Goal: Task Accomplishment & Management: Complete application form

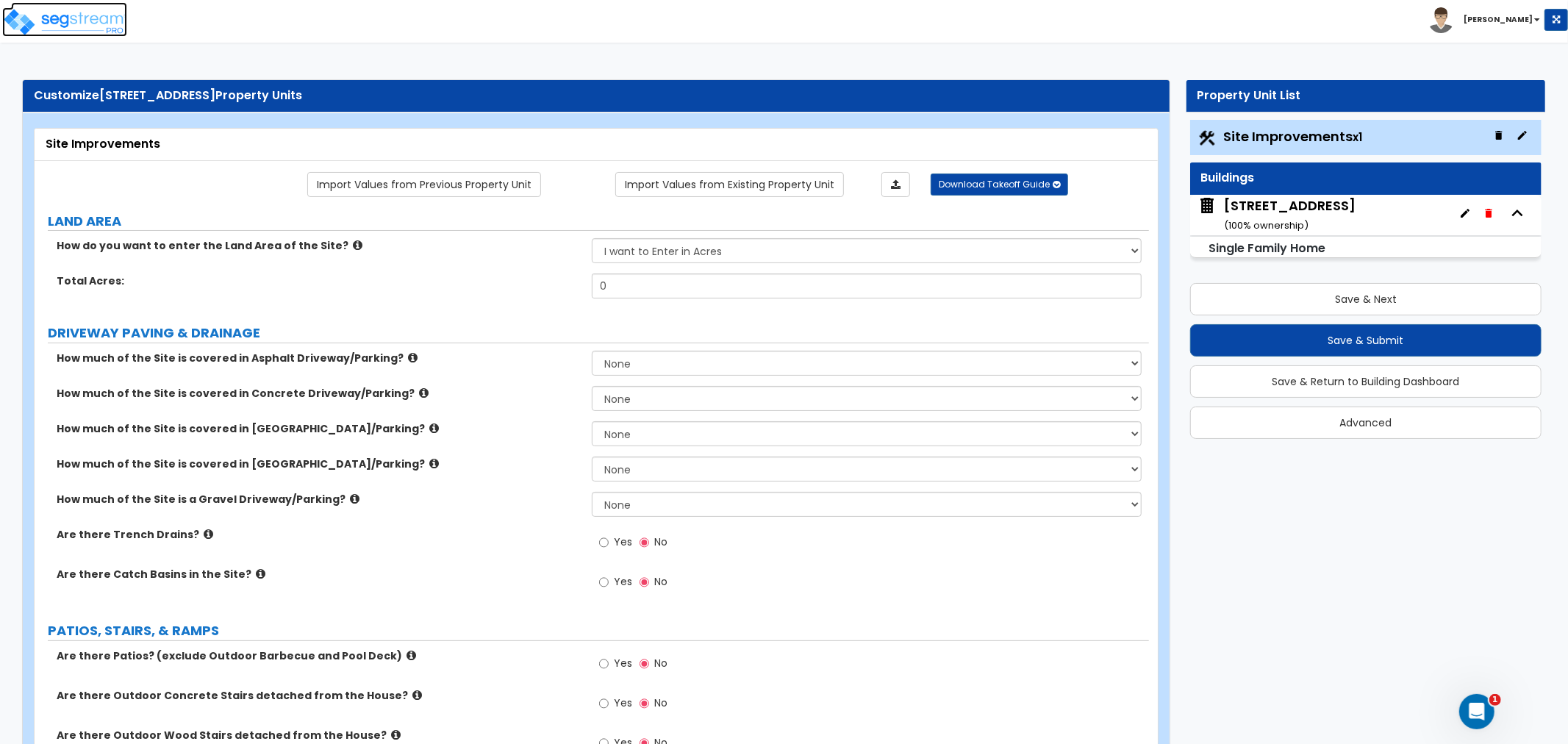
click at [97, 21] on img at bounding box center [65, 22] width 125 height 30
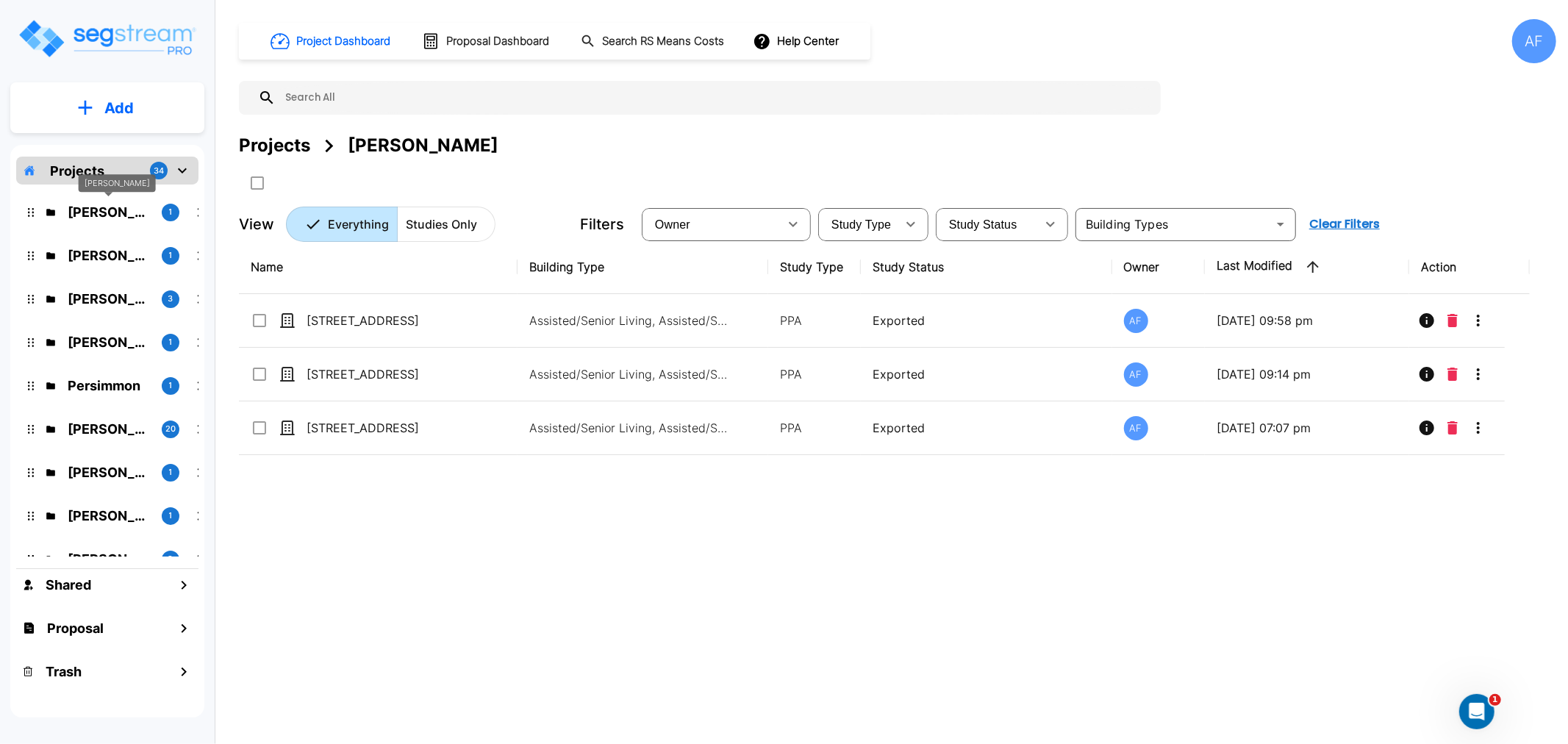
click at [121, 211] on p "[PERSON_NAME]" at bounding box center [108, 212] width 82 height 20
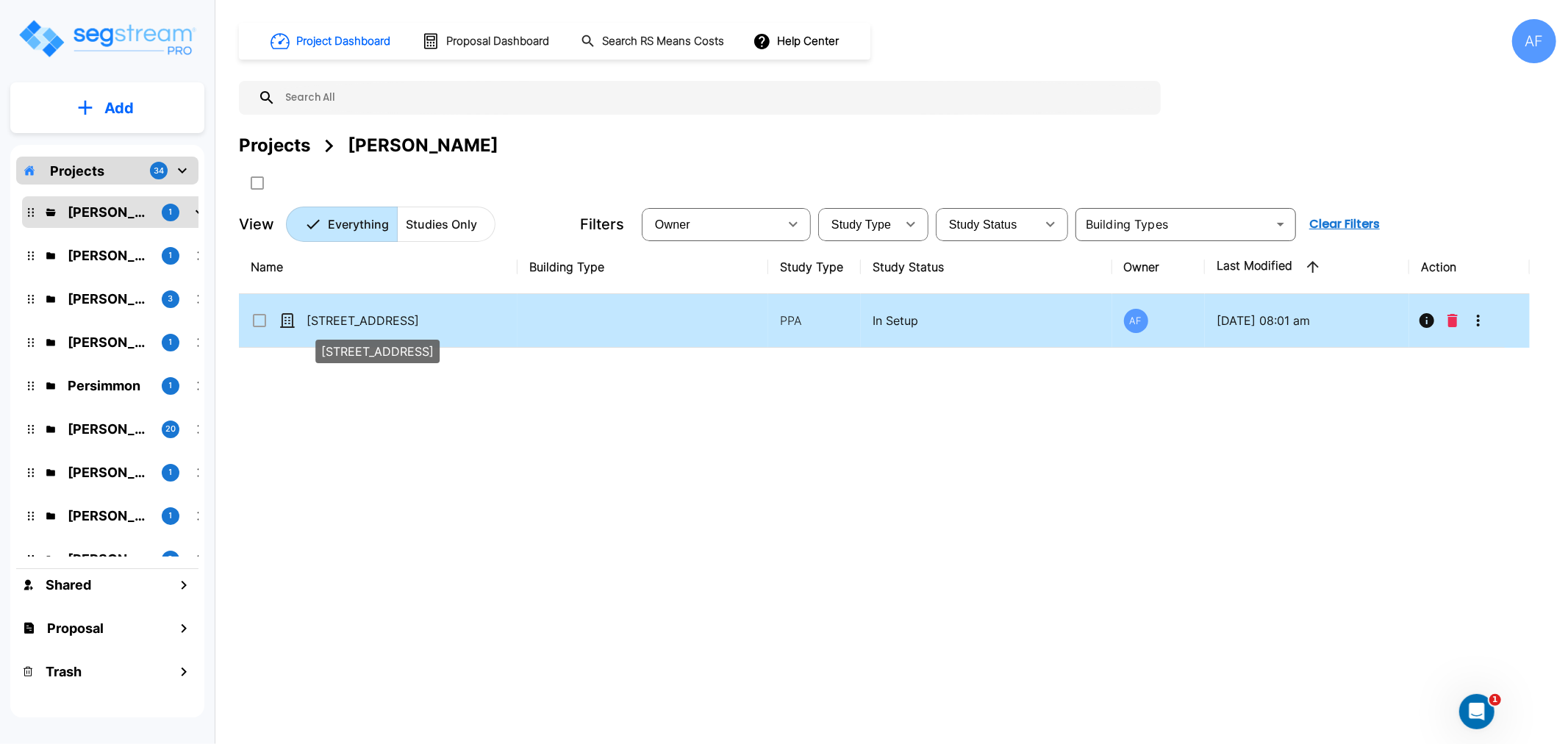
click at [357, 318] on p "[STREET_ADDRESS]" at bounding box center [380, 321] width 147 height 18
checkbox input "true"
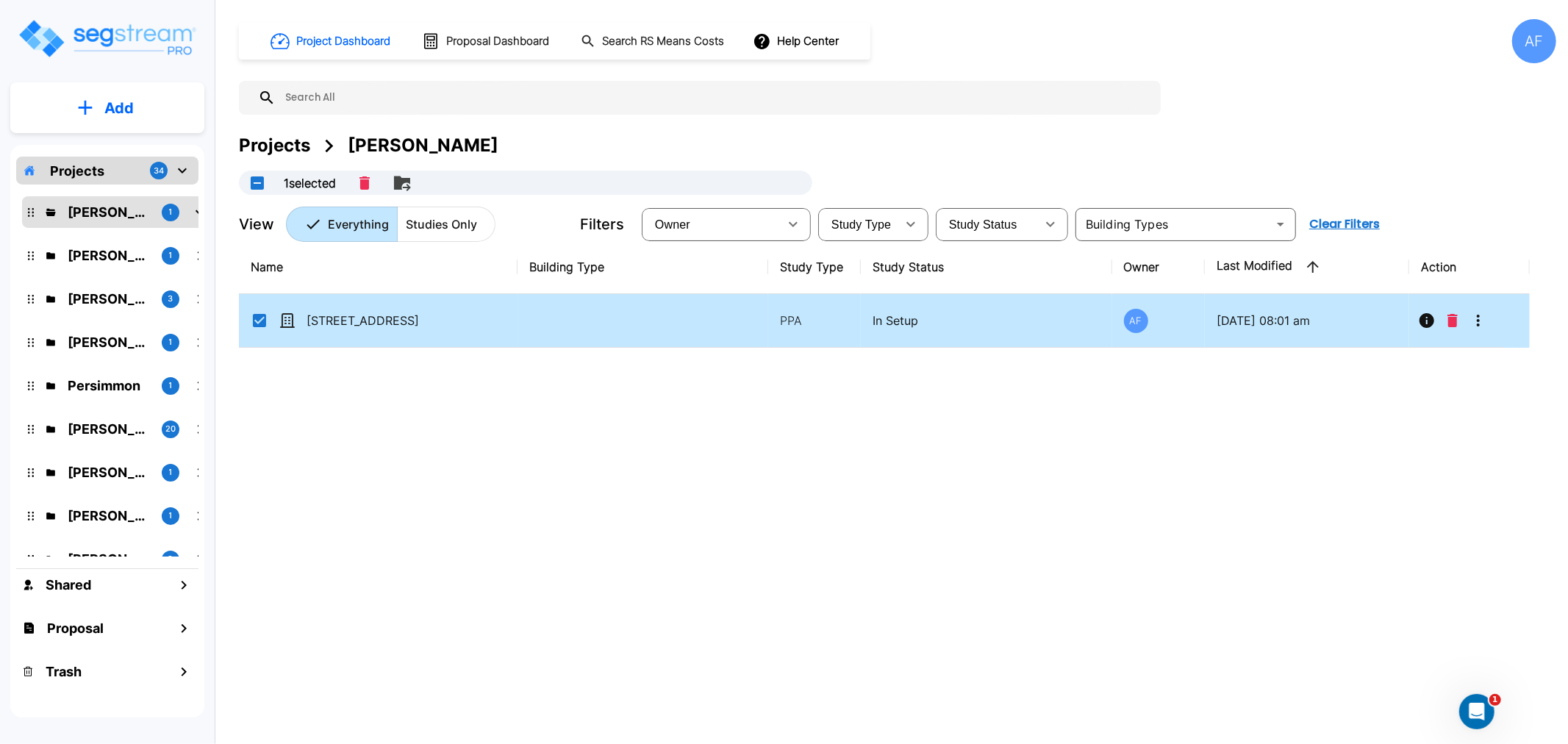
click at [386, 391] on div "Name Building Type Study Type Study Status Owner Last Modified Action 8805 Urba…" at bounding box center [884, 471] width 1291 height 461
click at [446, 517] on div "Name Building Type Study Type Study Status Owner Last Modified Action 8805 Urba…" at bounding box center [884, 471] width 1291 height 461
click at [1477, 321] on icon "More-Options" at bounding box center [1478, 321] width 3 height 12
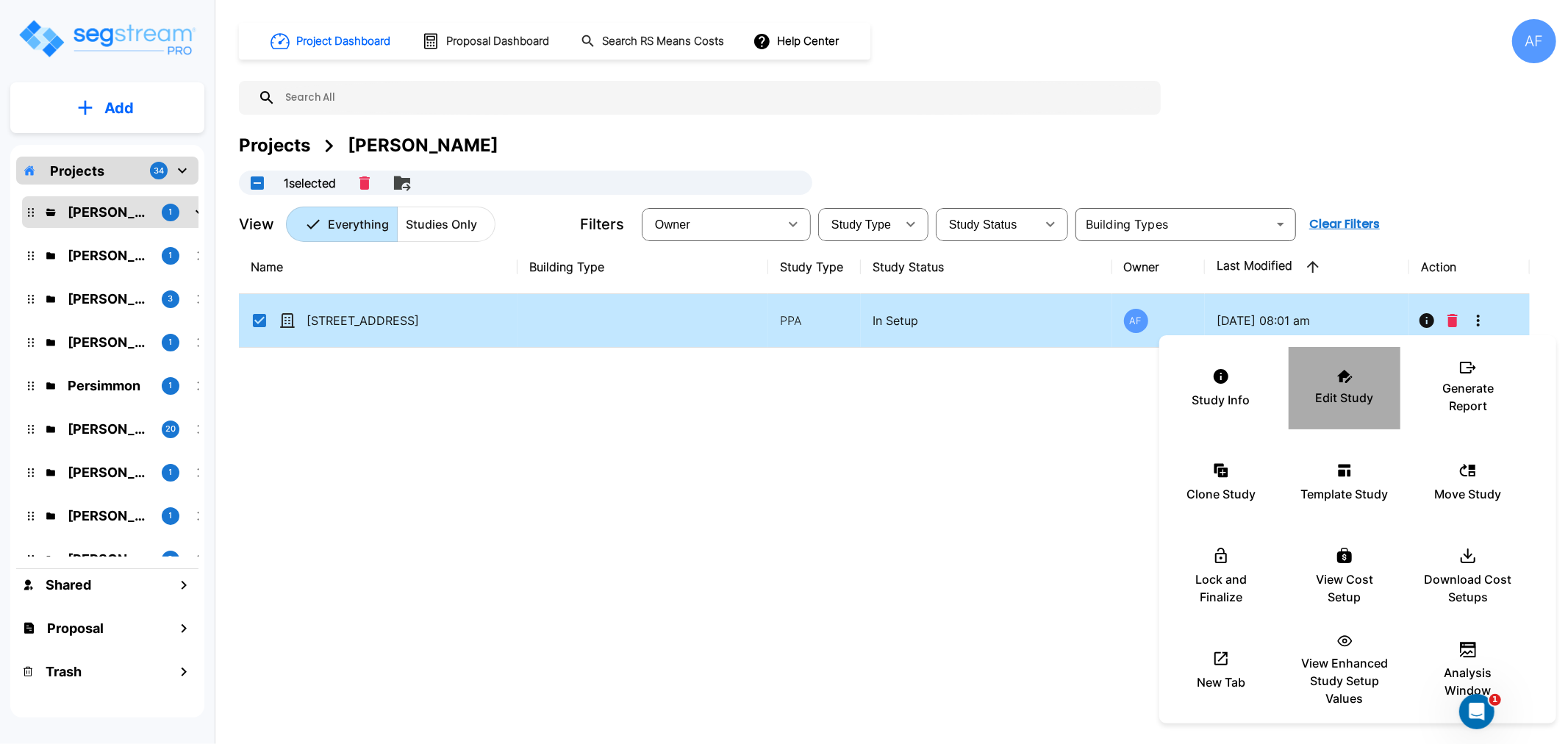
click at [1345, 408] on div "Edit Study" at bounding box center [1345, 387] width 88 height 73
click at [398, 420] on div at bounding box center [784, 372] width 1568 height 744
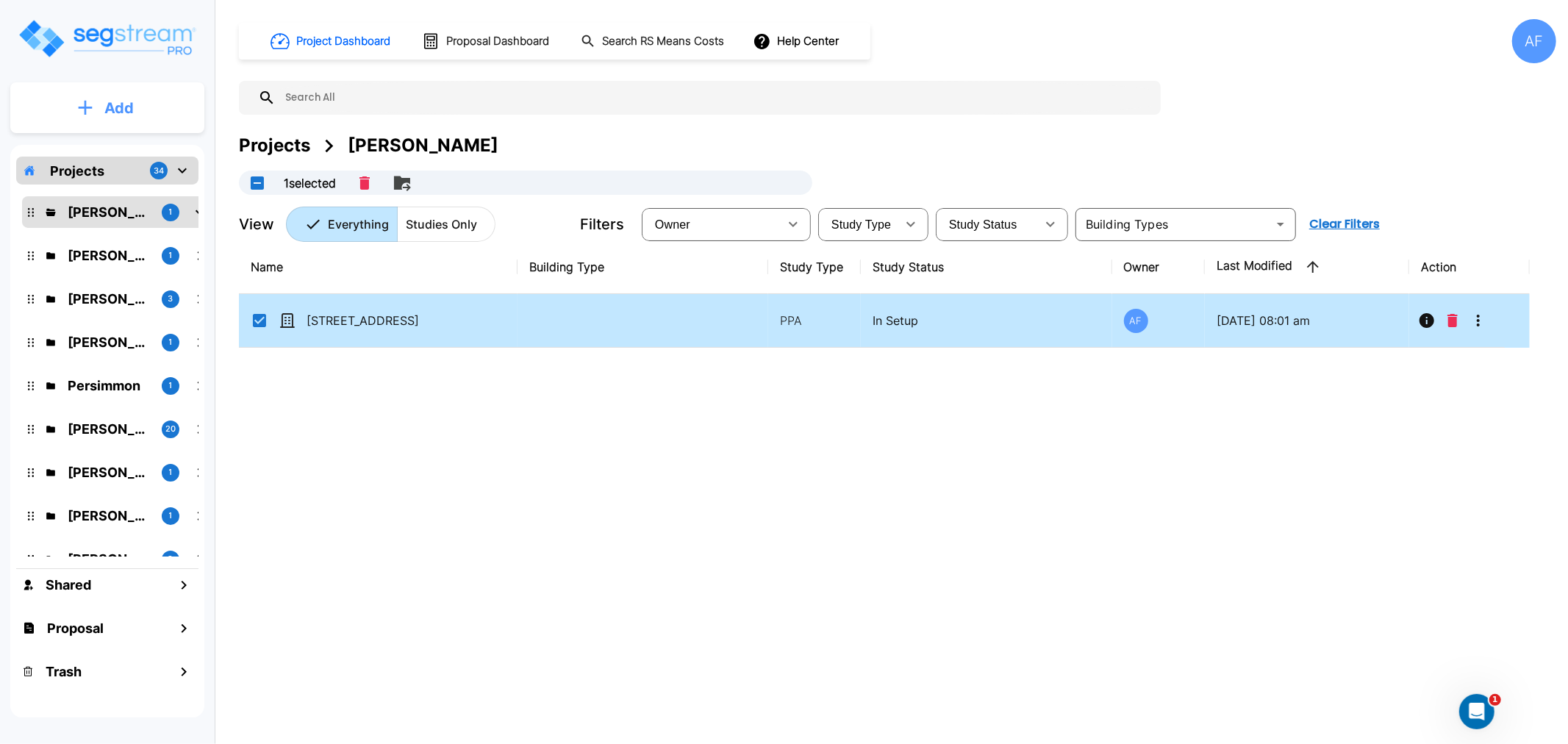
click at [128, 115] on p "Add" at bounding box center [119, 108] width 30 height 22
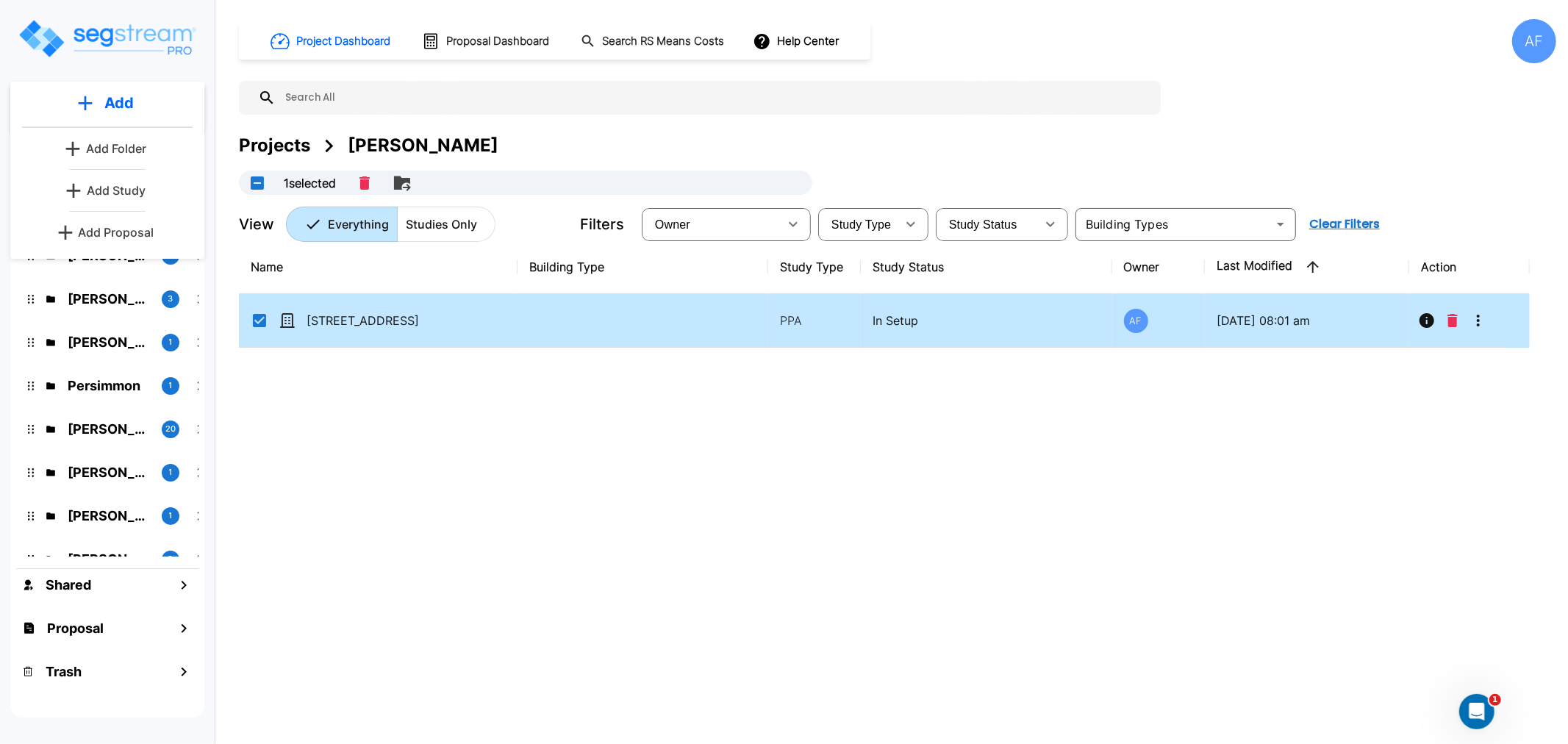
click at [114, 187] on p "Add Study" at bounding box center [116, 190] width 59 height 18
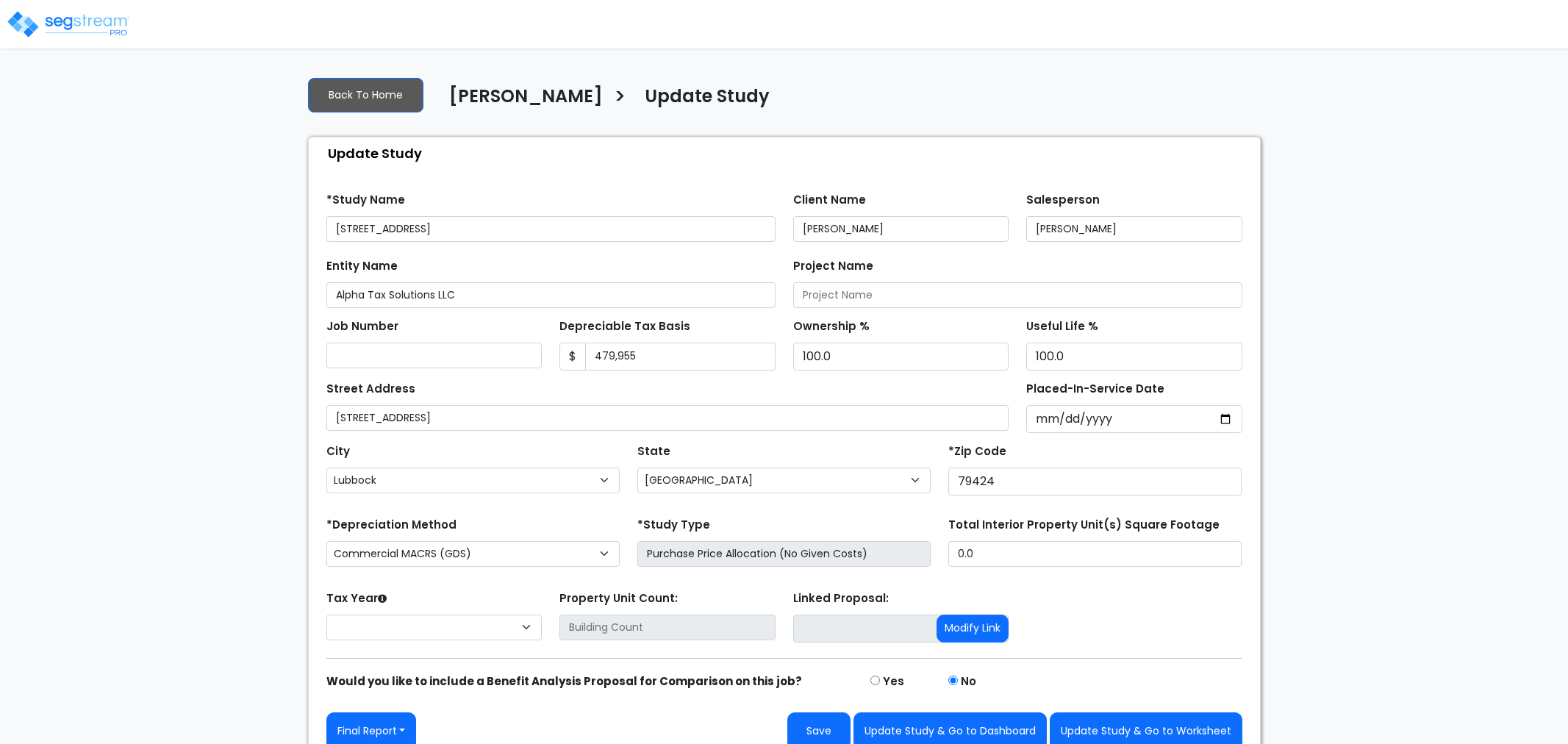
select select "[GEOGRAPHIC_DATA]"
select select "2020"
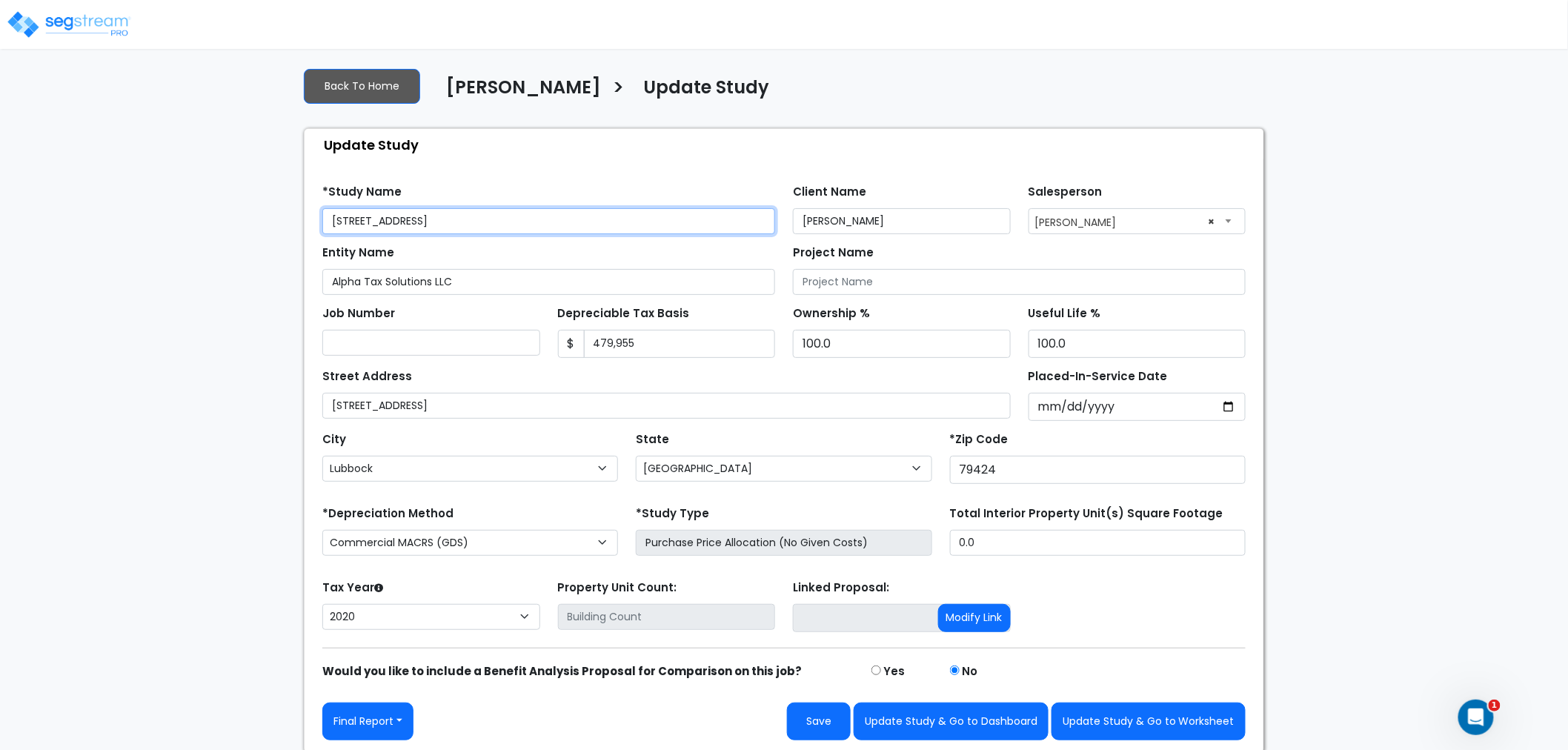
scroll to position [13, 0]
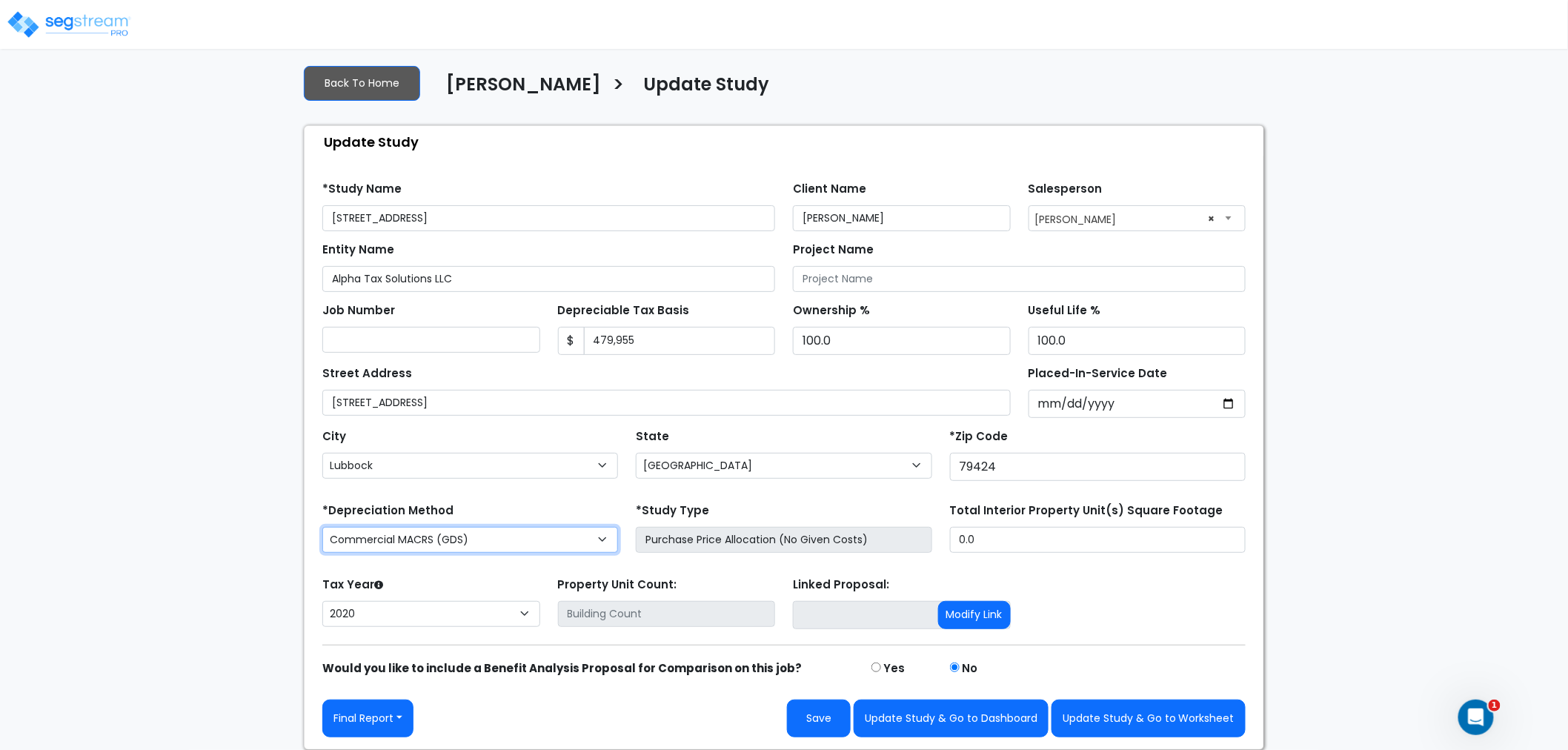
click at [478, 538] on select "Commercial MACRS (GDS) Residential Rental MACRS (GDS) Commercial MACRS (GDS) QIP" at bounding box center [470, 540] width 296 height 26
click at [322, 527] on select "Commercial MACRS (GDS) Residential Rental MACRS (GDS) Commercial MACRS (GDS) QIP" at bounding box center [470, 540] width 296 height 26
click at [731, 536] on input "Purchase Price Allocation (No Given Costs)" at bounding box center [783, 540] width 296 height 26
click at [781, 538] on input "Purchase Price Allocation (No Given Costs)" at bounding box center [783, 540] width 296 height 26
click at [782, 538] on input "Purchase Price Allocation (No Given Costs)" at bounding box center [783, 540] width 296 height 26
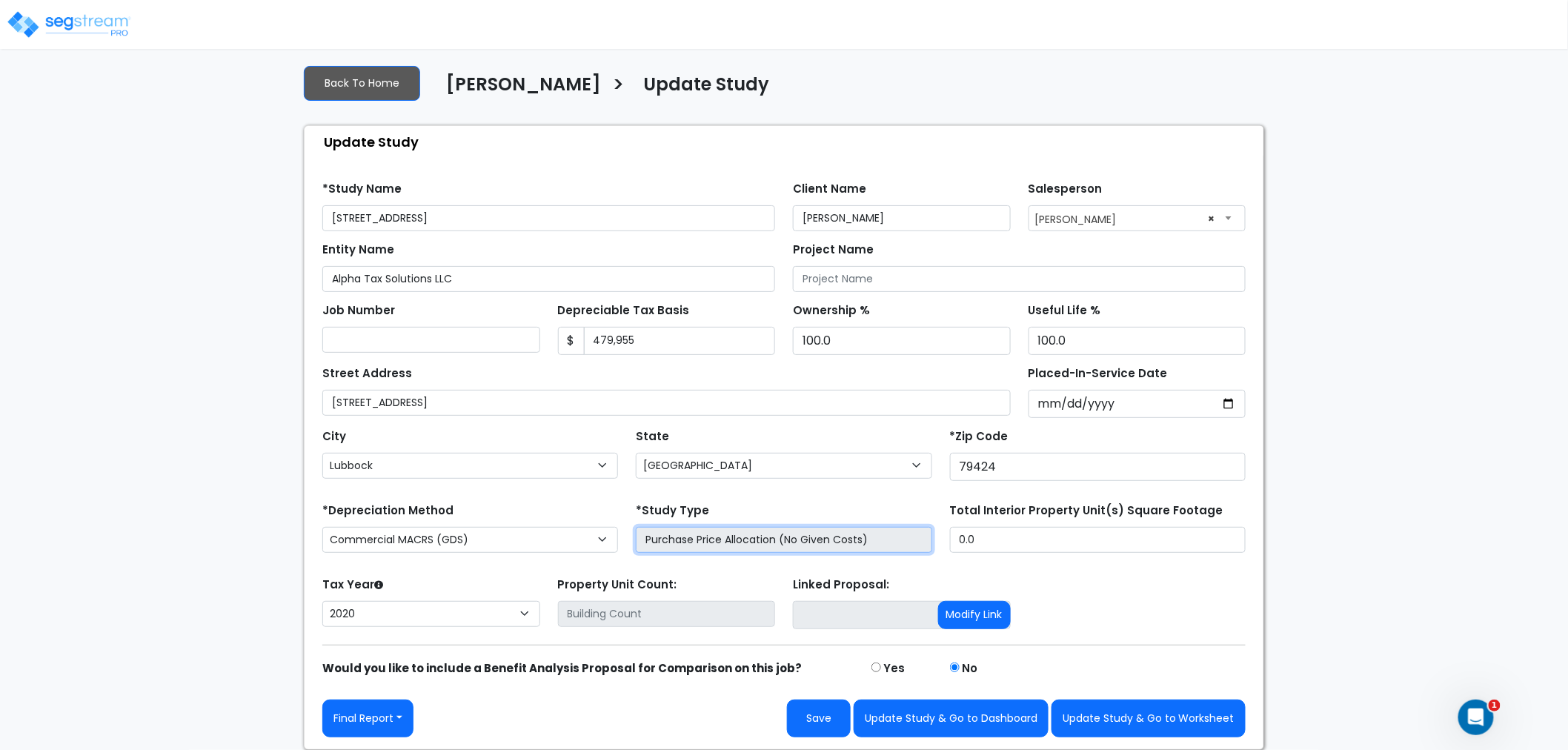
click at [782, 538] on input "Purchase Price Allocation (No Given Costs)" at bounding box center [783, 540] width 296 height 26
click at [1059, 576] on div "Tax Year Please Enter The Placed In Service Date First. 2026 2025 2024 2023 202…" at bounding box center [784, 603] width 941 height 59
click at [873, 541] on input "Purchase Price Allocation (No Given Costs)" at bounding box center [783, 540] width 296 height 26
click at [762, 544] on input "Purchase Price Allocation (No Given Costs)" at bounding box center [783, 540] width 296 height 26
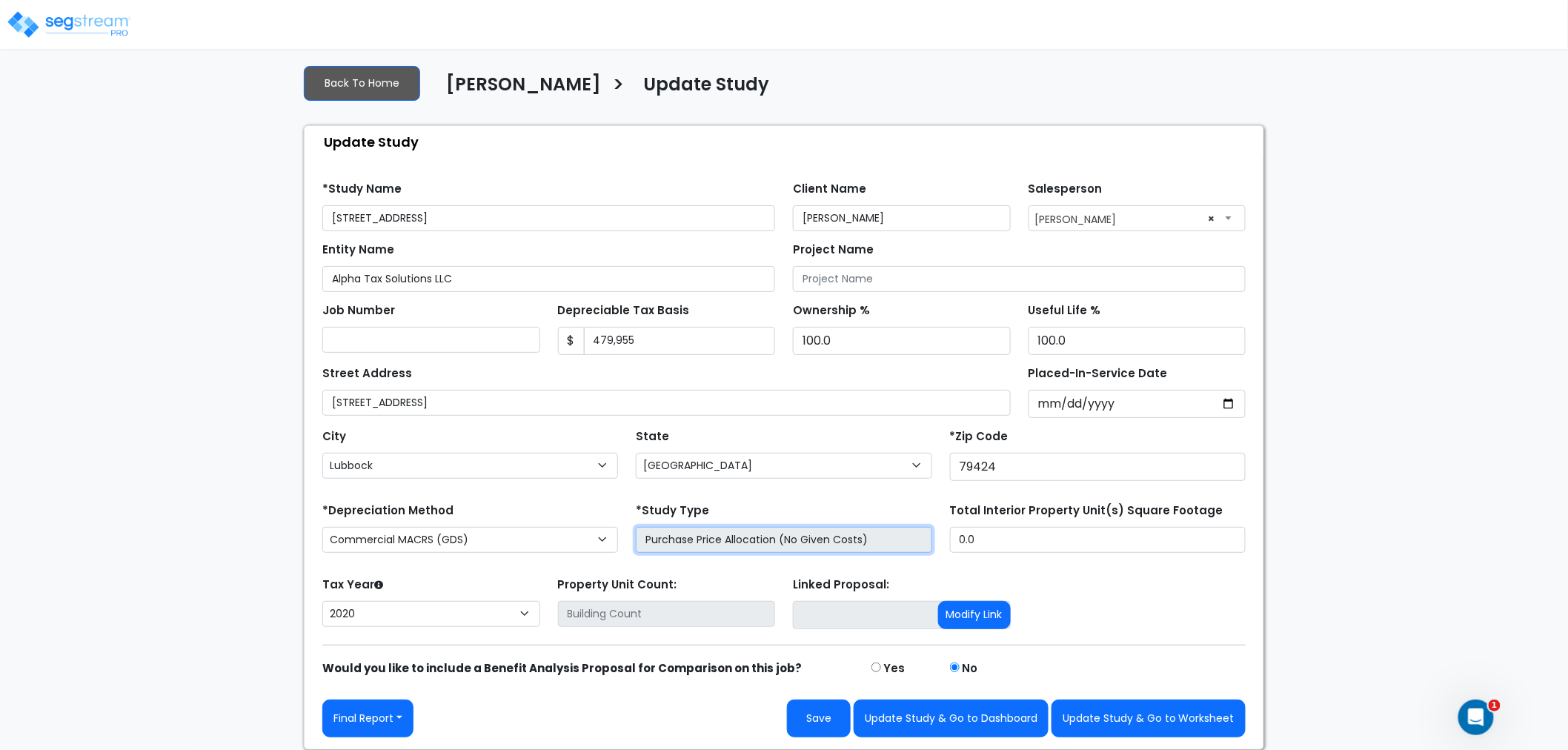
click at [756, 536] on input "Purchase Price Allocation (No Given Costs)" at bounding box center [783, 540] width 296 height 26
click at [891, 537] on input "Purchase Price Allocation (No Given Costs)" at bounding box center [783, 540] width 296 height 26
click at [1059, 560] on form "*Study Name [STREET_ADDRESS] Client Name [PERSON_NAME] Salesperson Select Sales…" at bounding box center [784, 454] width 923 height 567
click at [603, 535] on select "Commercial MACRS (GDS) Residential Rental MACRS (GDS) Commercial MACRS (GDS) QIP" at bounding box center [470, 540] width 296 height 26
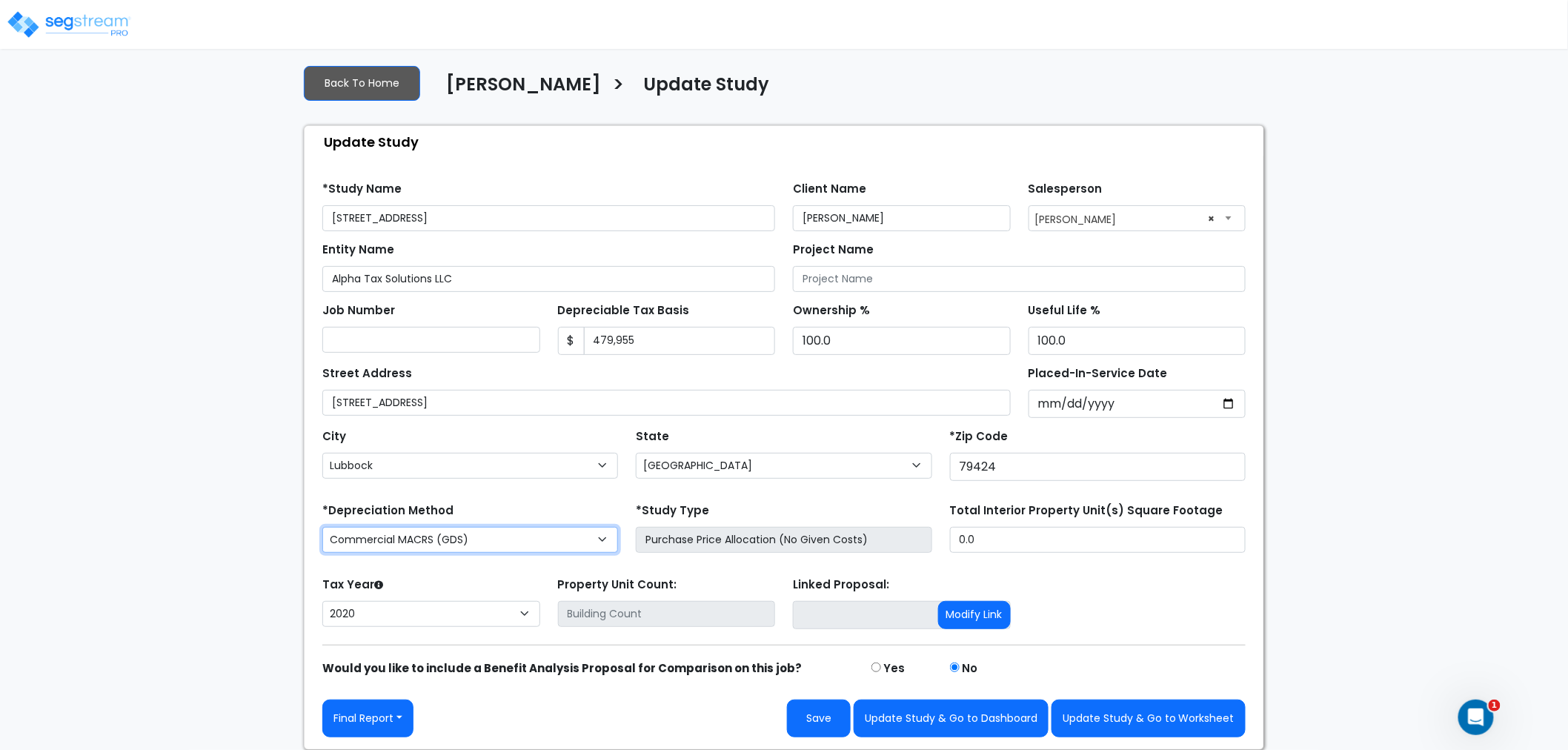
click at [603, 535] on select "Commercial MACRS (GDS) Residential Rental MACRS (GDS) Commercial MACRS (GDS) QIP" at bounding box center [470, 540] width 296 height 26
click at [888, 543] on input "Purchase Price Allocation (No Given Costs)" at bounding box center [783, 540] width 296 height 26
click at [1067, 565] on form "*Study Name [STREET_ADDRESS] Client Name [PERSON_NAME] Salesperson Select Sales…" at bounding box center [784, 454] width 923 height 567
click at [121, 9] on link at bounding box center [70, 15] width 123 height 21
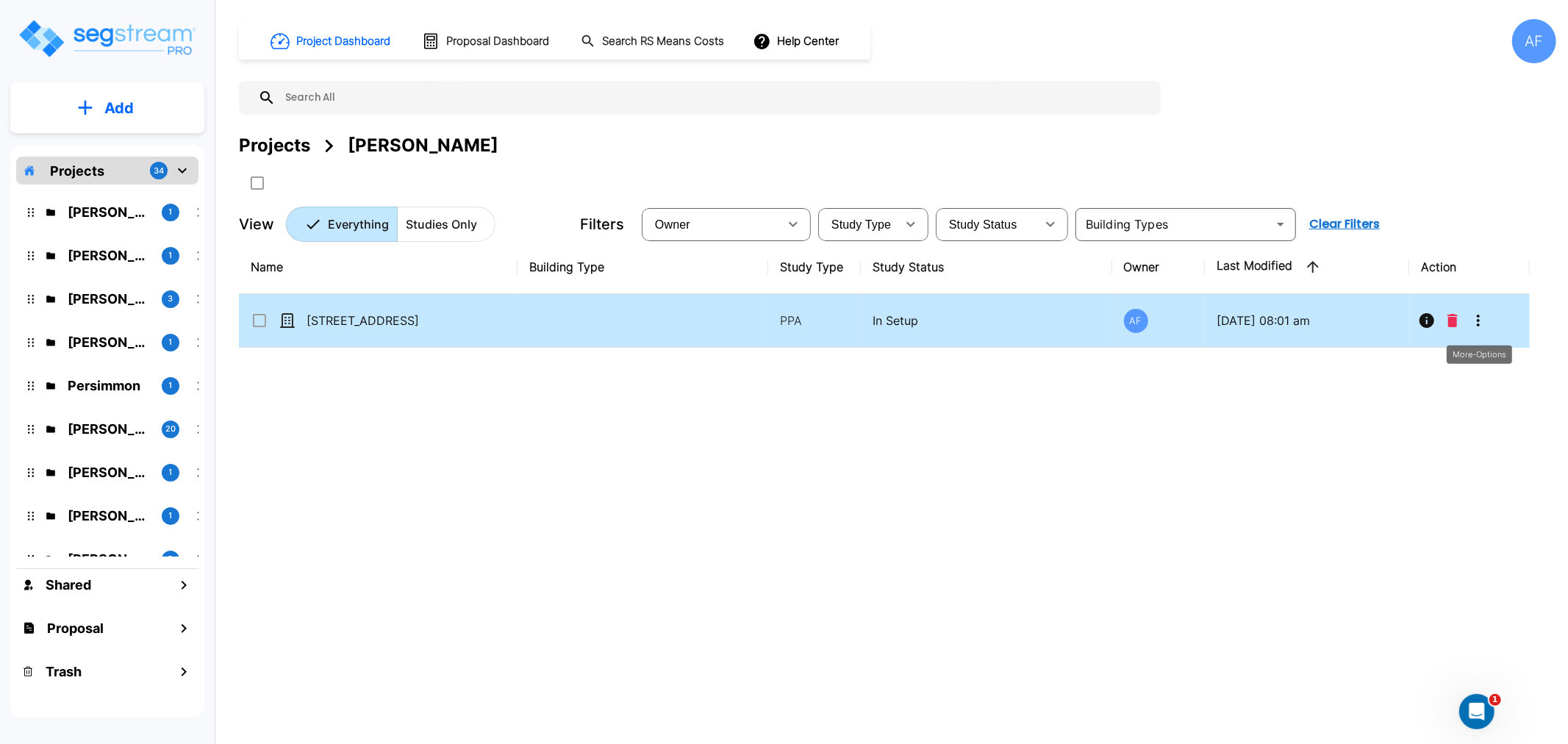
click at [1477, 313] on icon "More-Options" at bounding box center [1478, 321] width 18 height 18
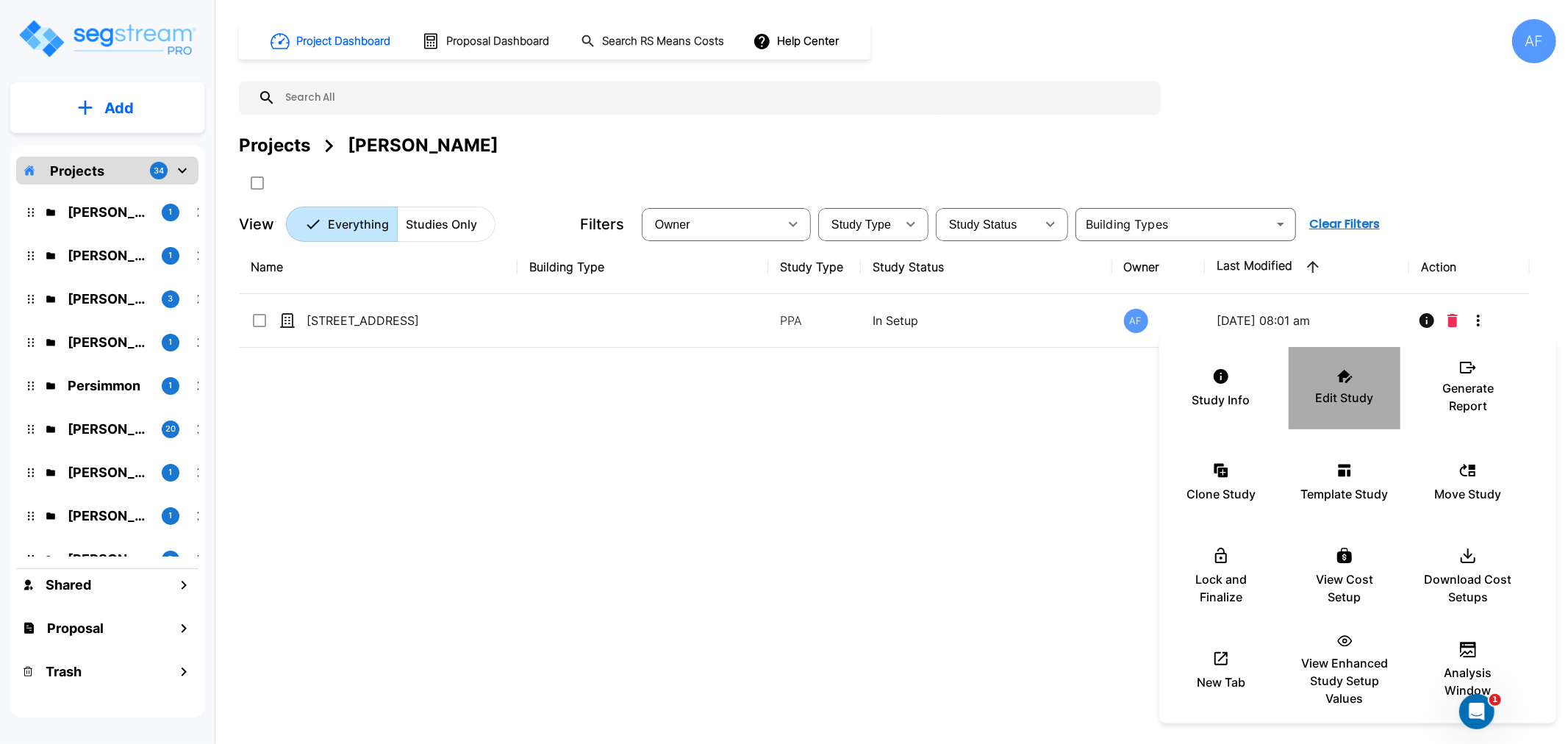
click at [1362, 385] on div "Edit Study" at bounding box center [1345, 387] width 88 height 73
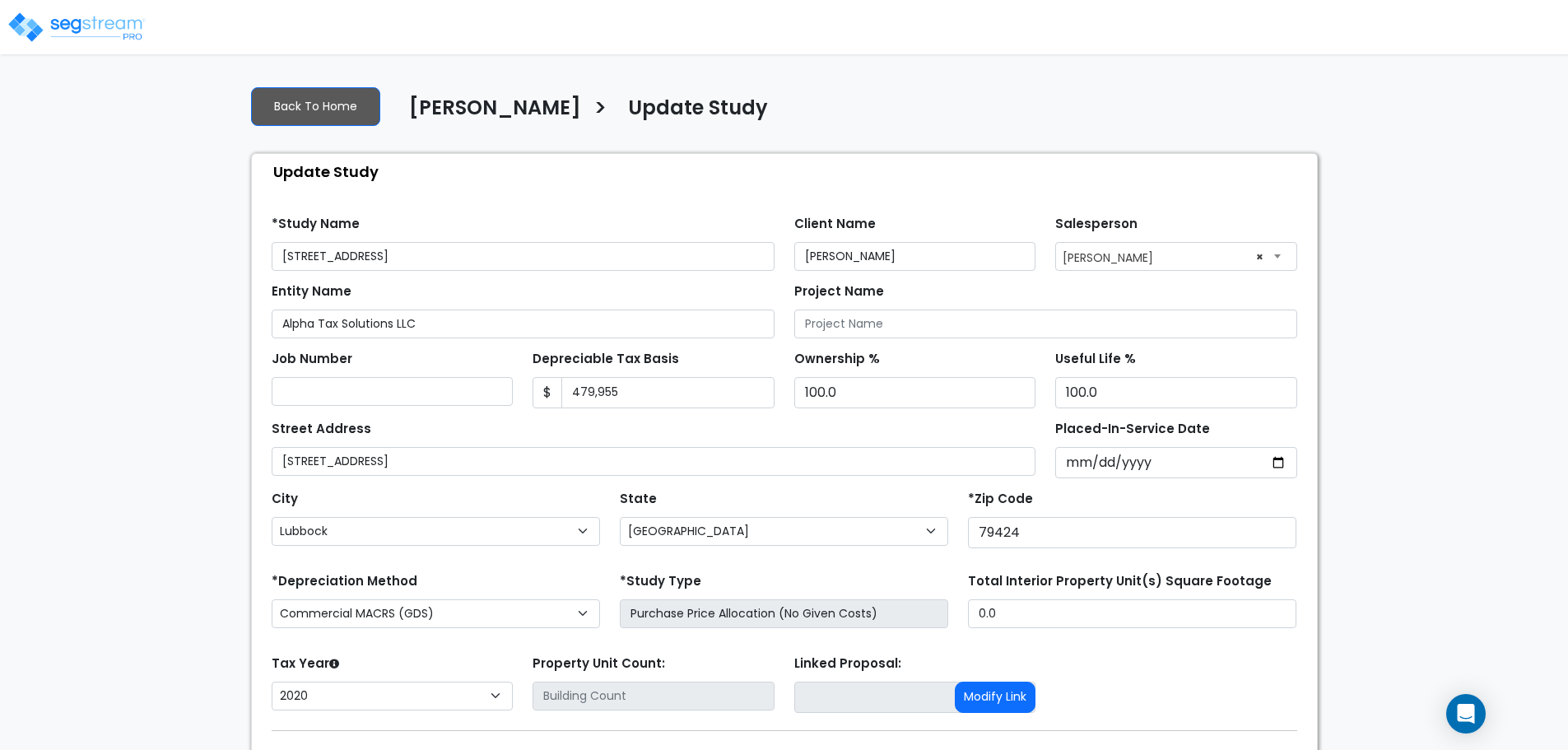
select select "[GEOGRAPHIC_DATA]"
select select "2020"
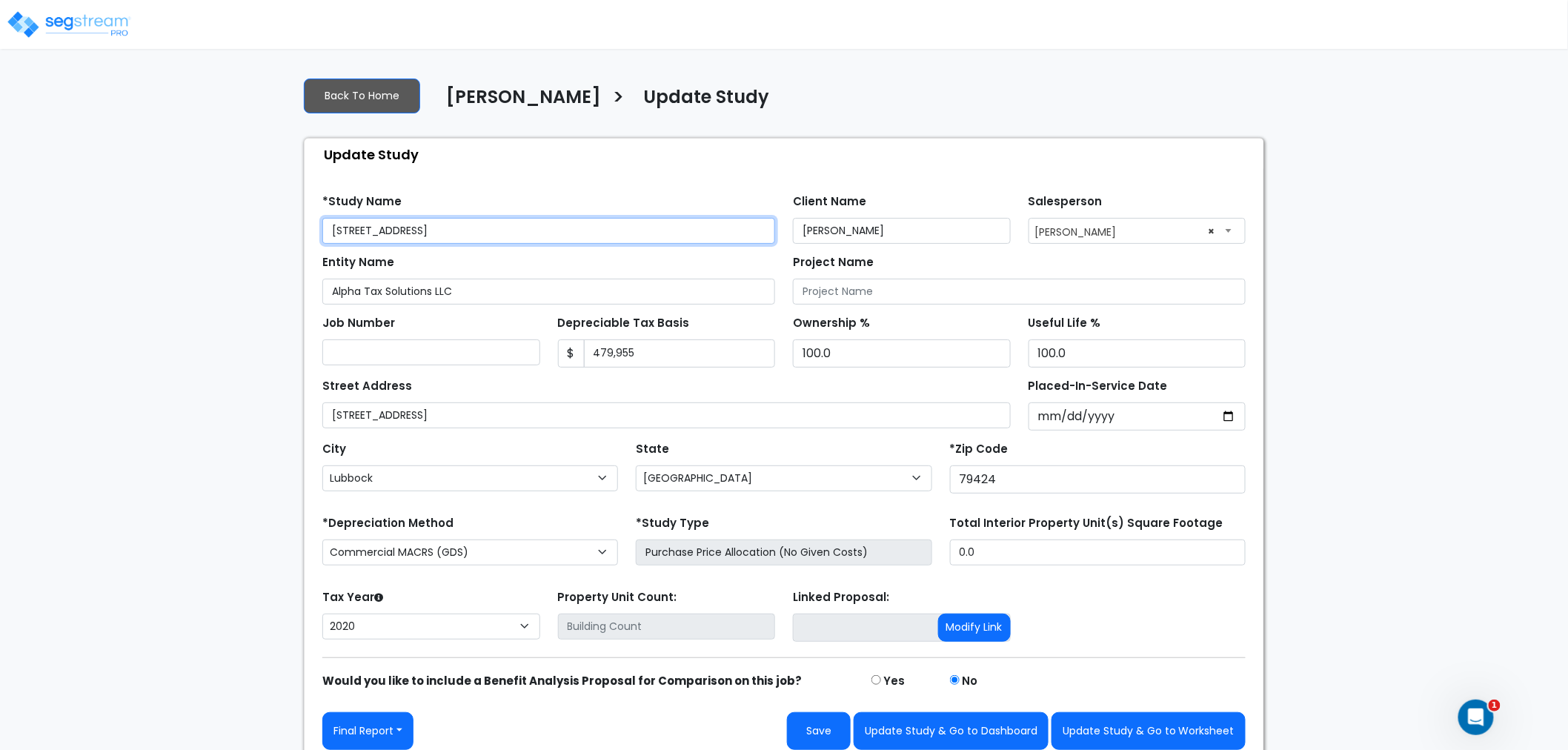
drag, startPoint x: 453, startPoint y: 231, endPoint x: 292, endPoint y: 230, distance: 161.0
click at [292, 230] on div "We are Building your Study. So please grab a coffee and let us do the heavy lif…" at bounding box center [784, 414] width 1568 height 697
click at [453, 232] on input "[STREET_ADDRESS]" at bounding box center [548, 231] width 453 height 26
drag, startPoint x: 453, startPoint y: 232, endPoint x: 206, endPoint y: 234, distance: 247.0
click at [197, 233] on div "We are Building your Study. So please grab a coffee and let us do the heavy lif…" at bounding box center [784, 414] width 1568 height 697
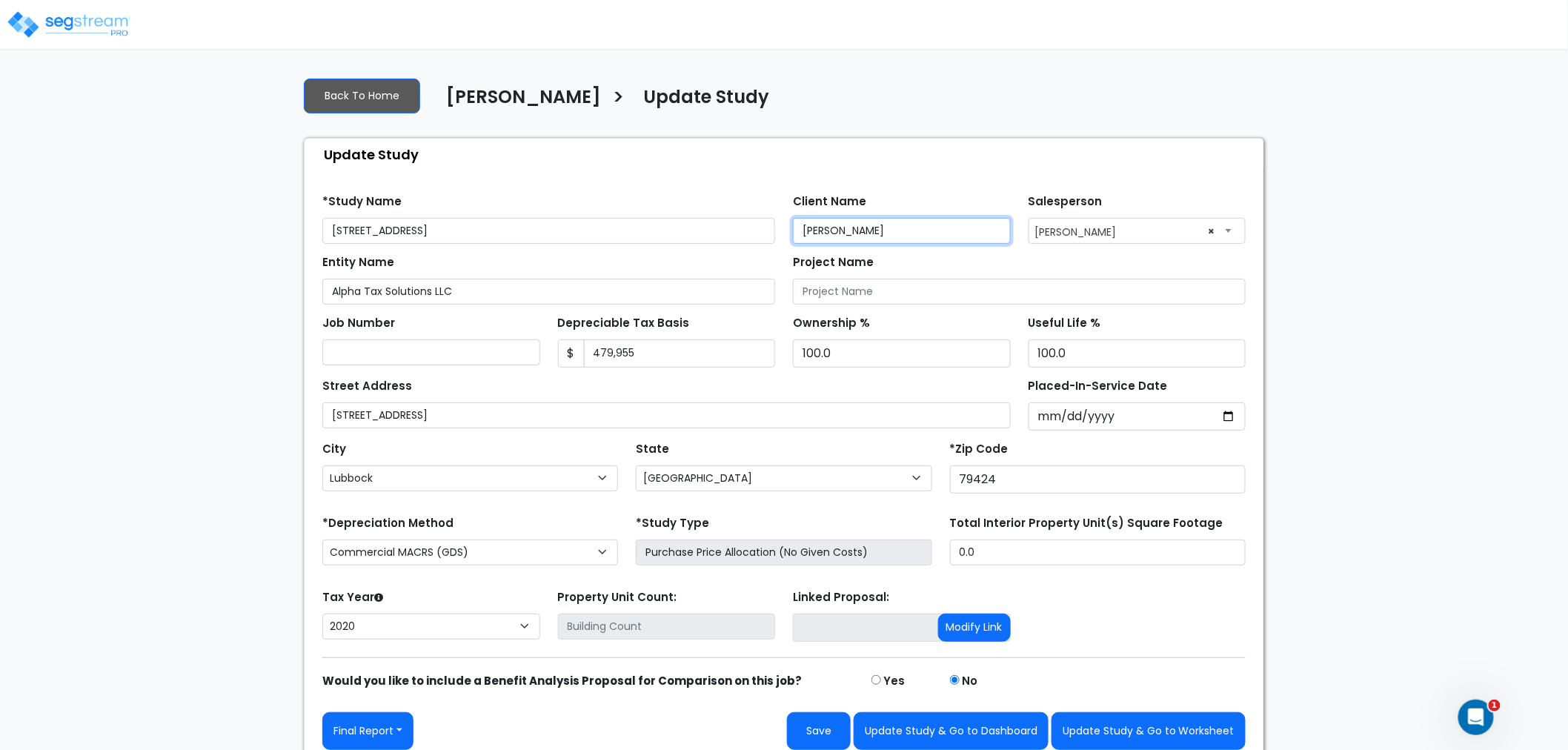
drag, startPoint x: 889, startPoint y: 232, endPoint x: 753, endPoint y: 243, distance: 136.4
click at [753, 243] on form "*Study Name [STREET_ADDRESS] Client Name [PERSON_NAME] Salesperson Select Sales…" at bounding box center [784, 467] width 923 height 567
type input "[PERSON_NAME]"
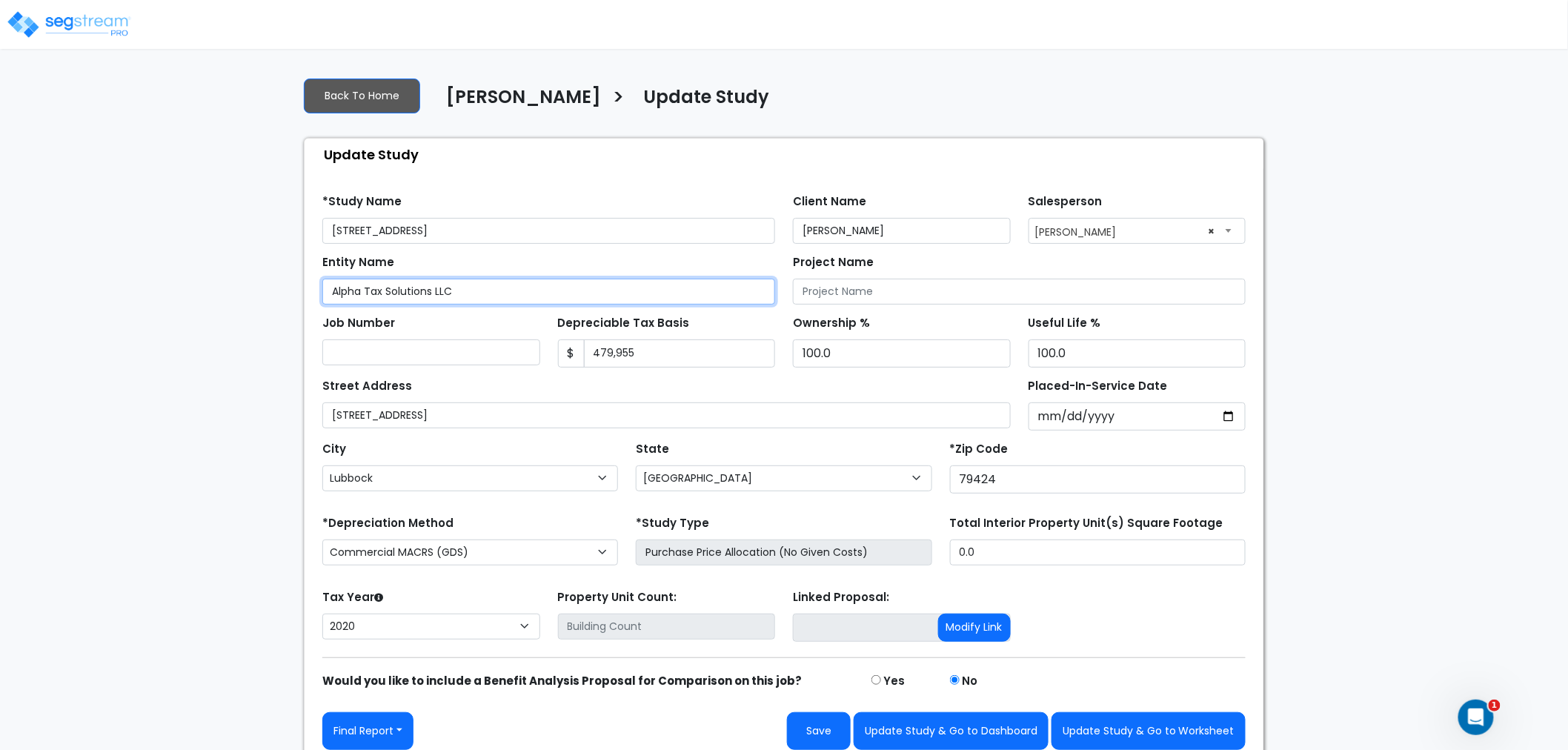
drag, startPoint x: 484, startPoint y: 291, endPoint x: 240, endPoint y: 272, distance: 244.7
click at [240, 272] on div "We are Building your Study. So please grab a coffee and let us do the heavy lif…" at bounding box center [784, 414] width 1568 height 697
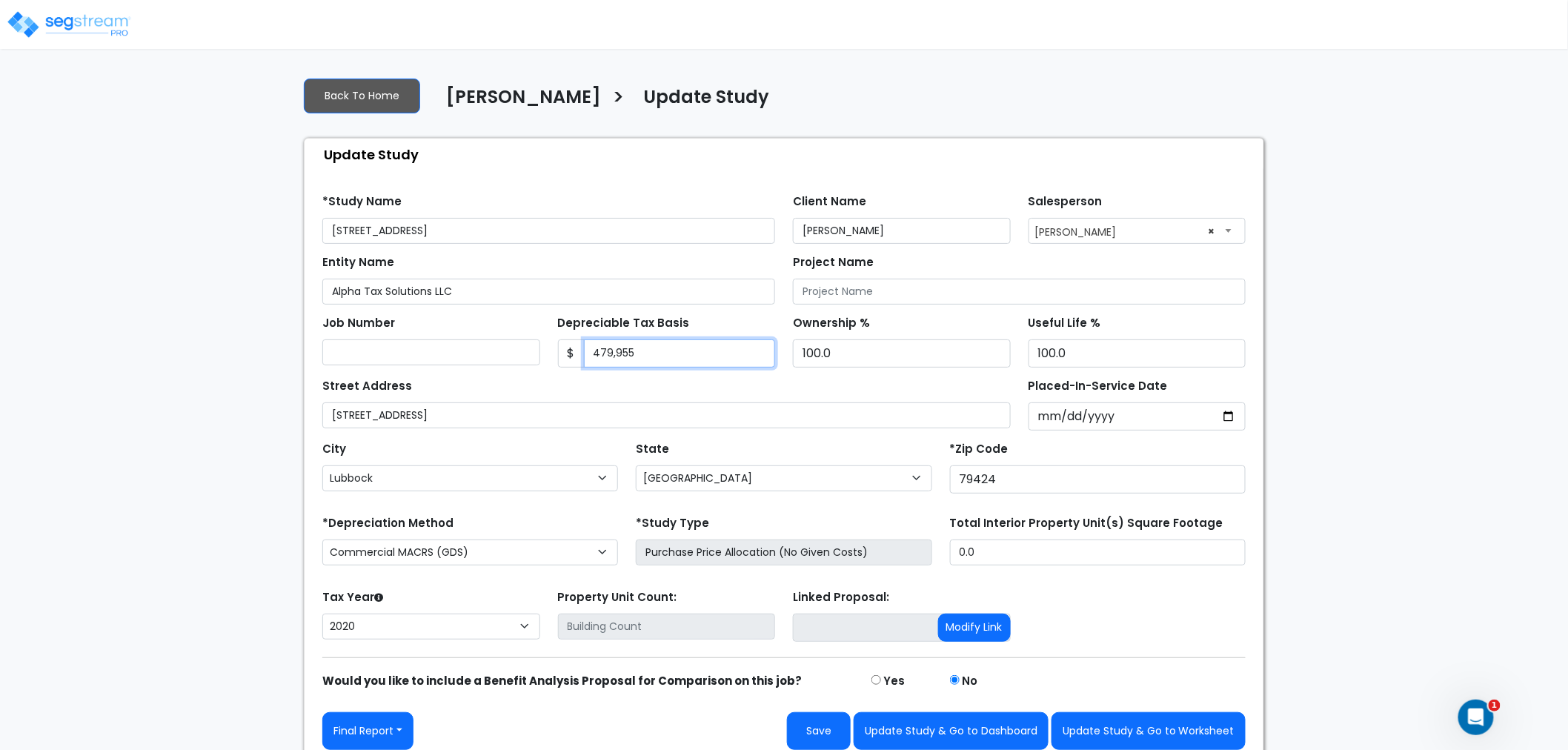
drag, startPoint x: 664, startPoint y: 350, endPoint x: 553, endPoint y: 345, distance: 111.1
click at [553, 345] on div "Depreciable Tax Basis $ 479,955" at bounding box center [667, 339] width 236 height 56
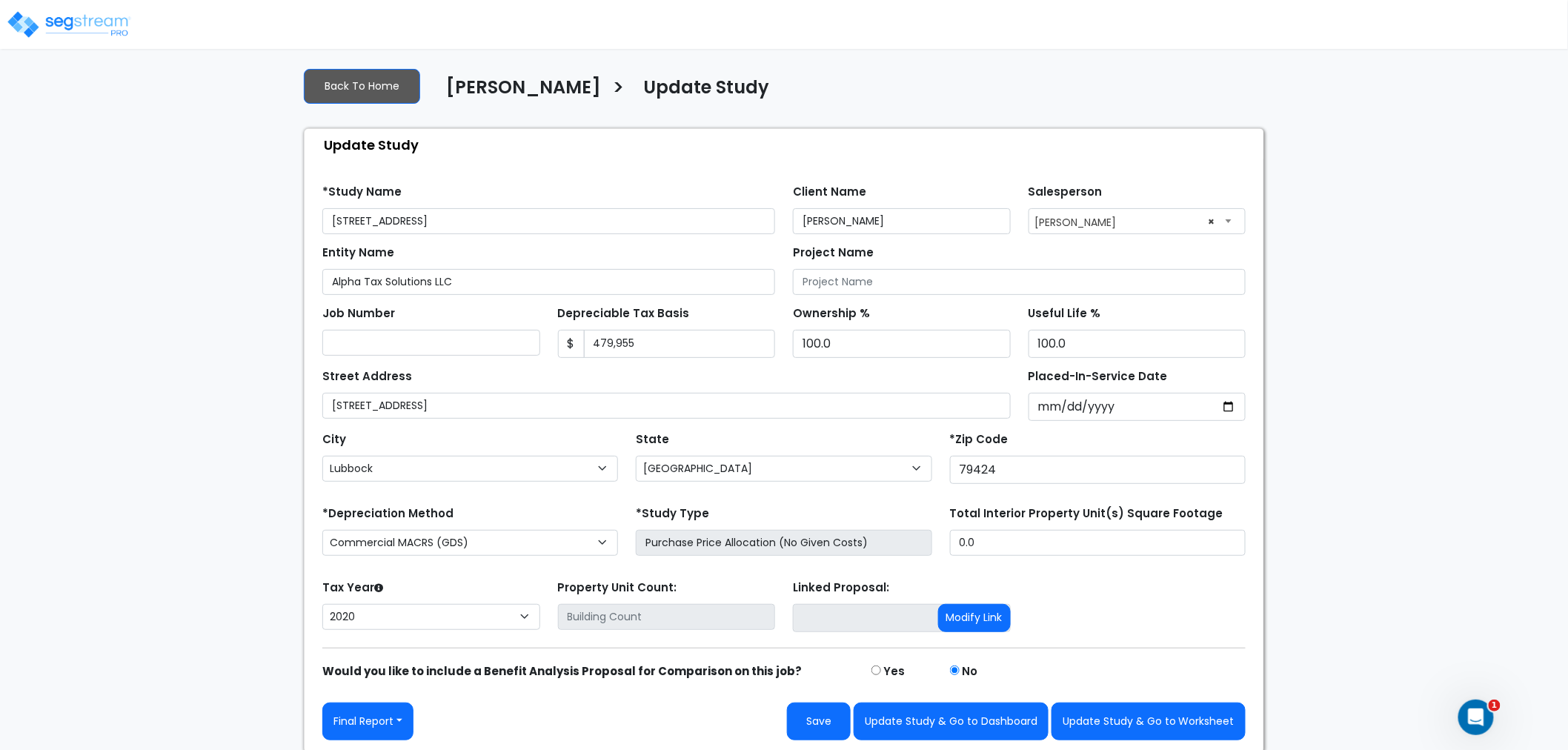
scroll to position [13, 0]
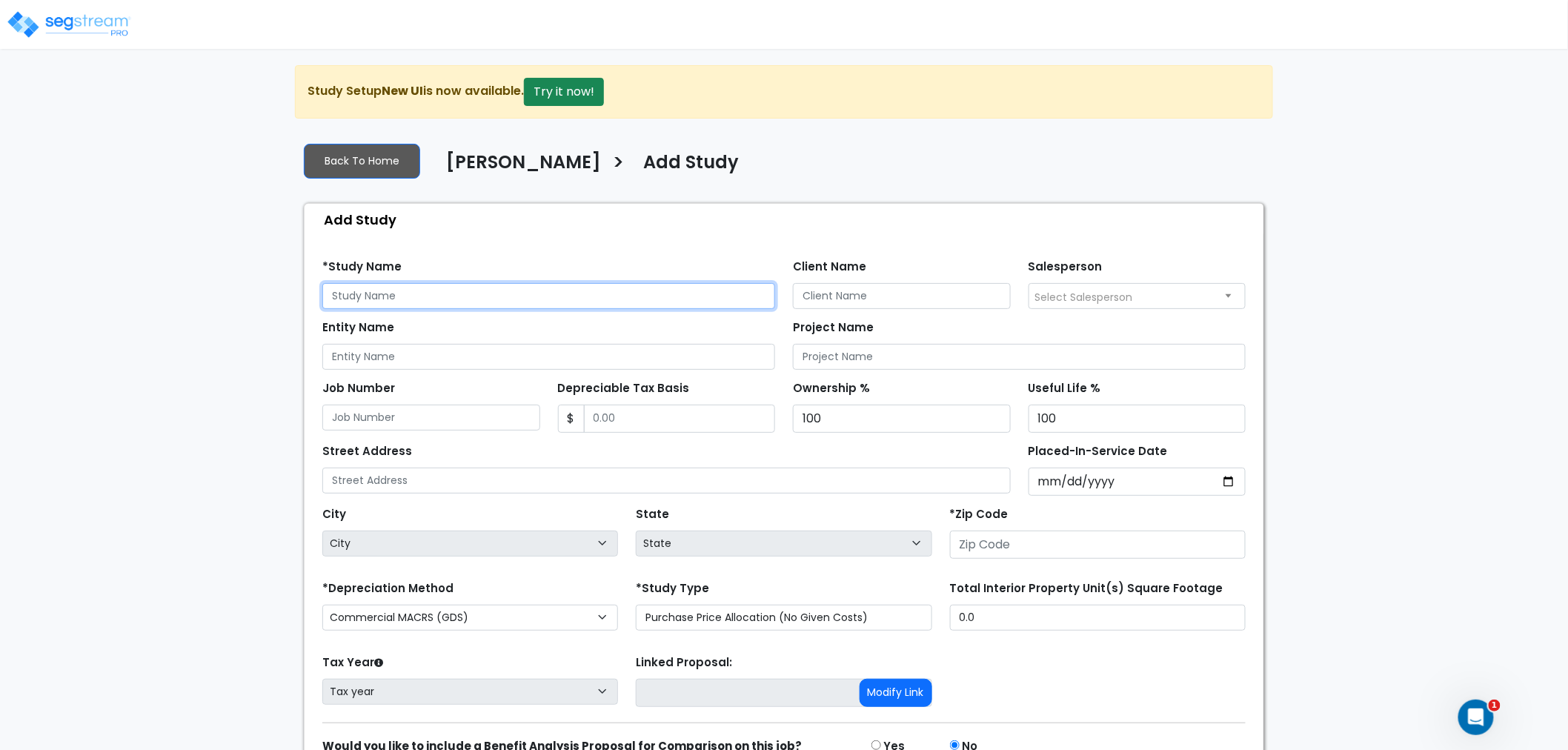
click at [397, 295] on input "text" at bounding box center [548, 296] width 453 height 26
paste input "8805 Urbana Avenue"
type input "8805 Urbana Avenue"
click at [586, 92] on button "Try it now!" at bounding box center [564, 92] width 80 height 28
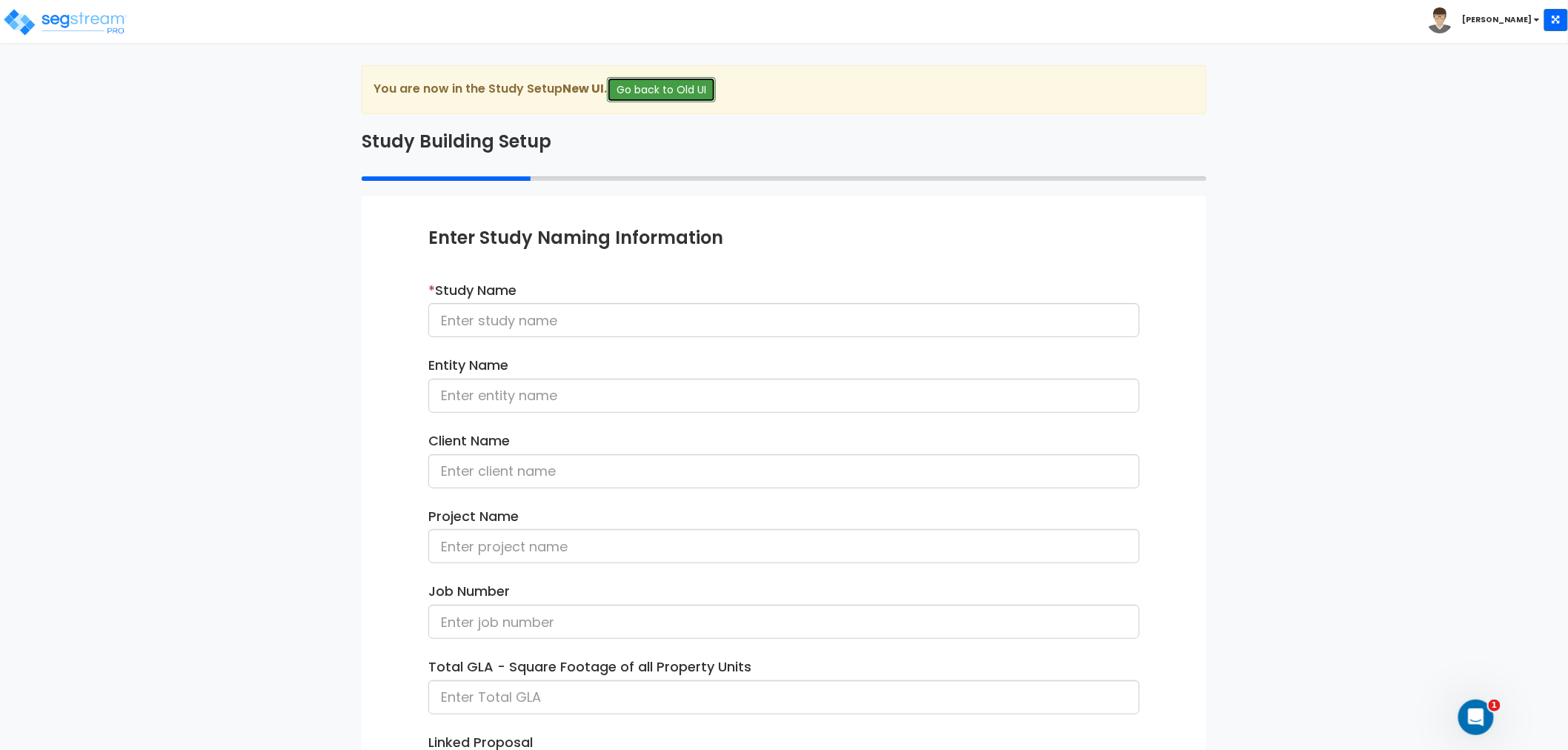
click at [662, 92] on button "Go back to Old UI" at bounding box center [661, 89] width 109 height 25
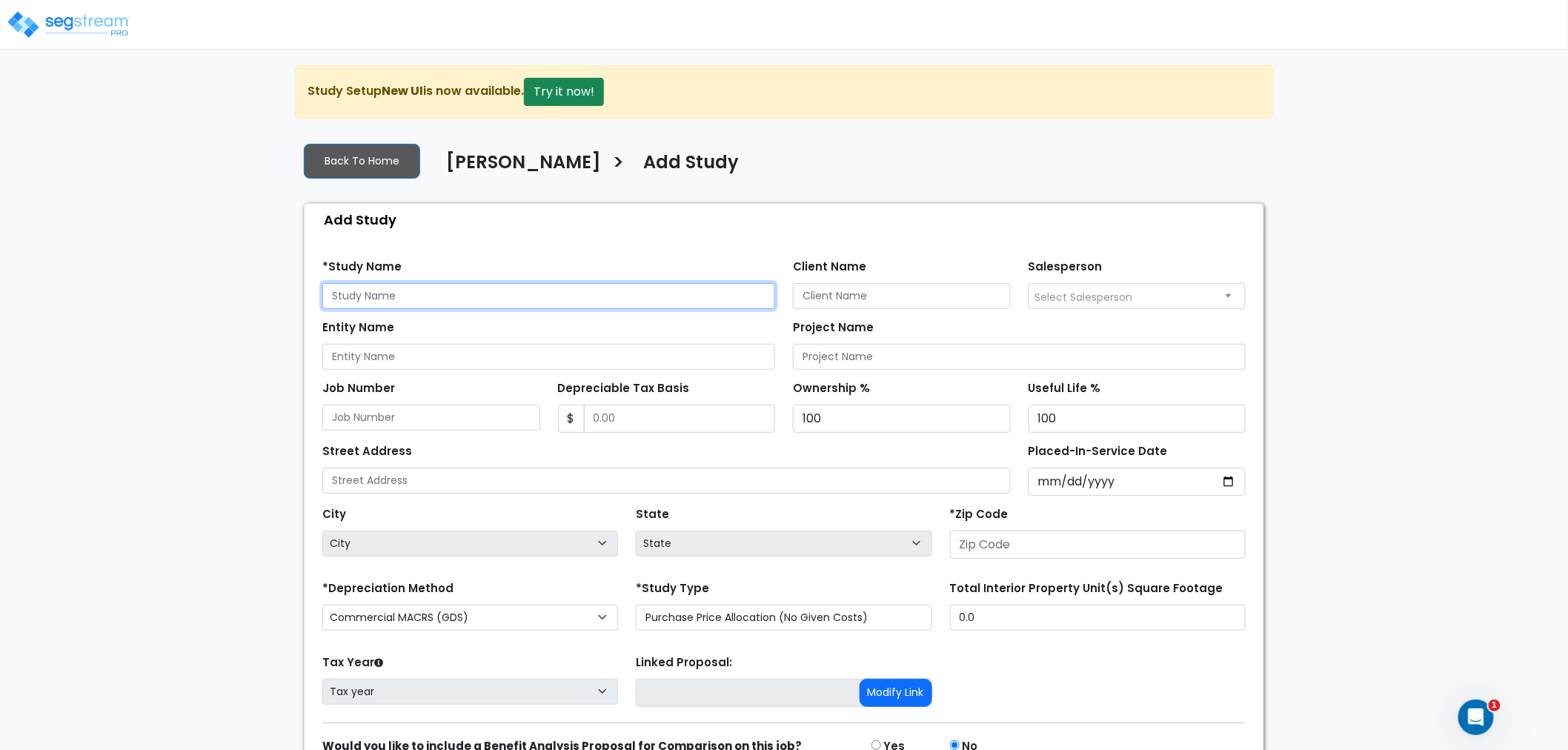
click at [416, 292] on input "text" at bounding box center [548, 296] width 453 height 26
paste input "[STREET_ADDRESS]"
type input "[STREET_ADDRESS]"
click at [891, 304] on input "Client Name" at bounding box center [901, 296] width 218 height 26
paste input "[PERSON_NAME]"
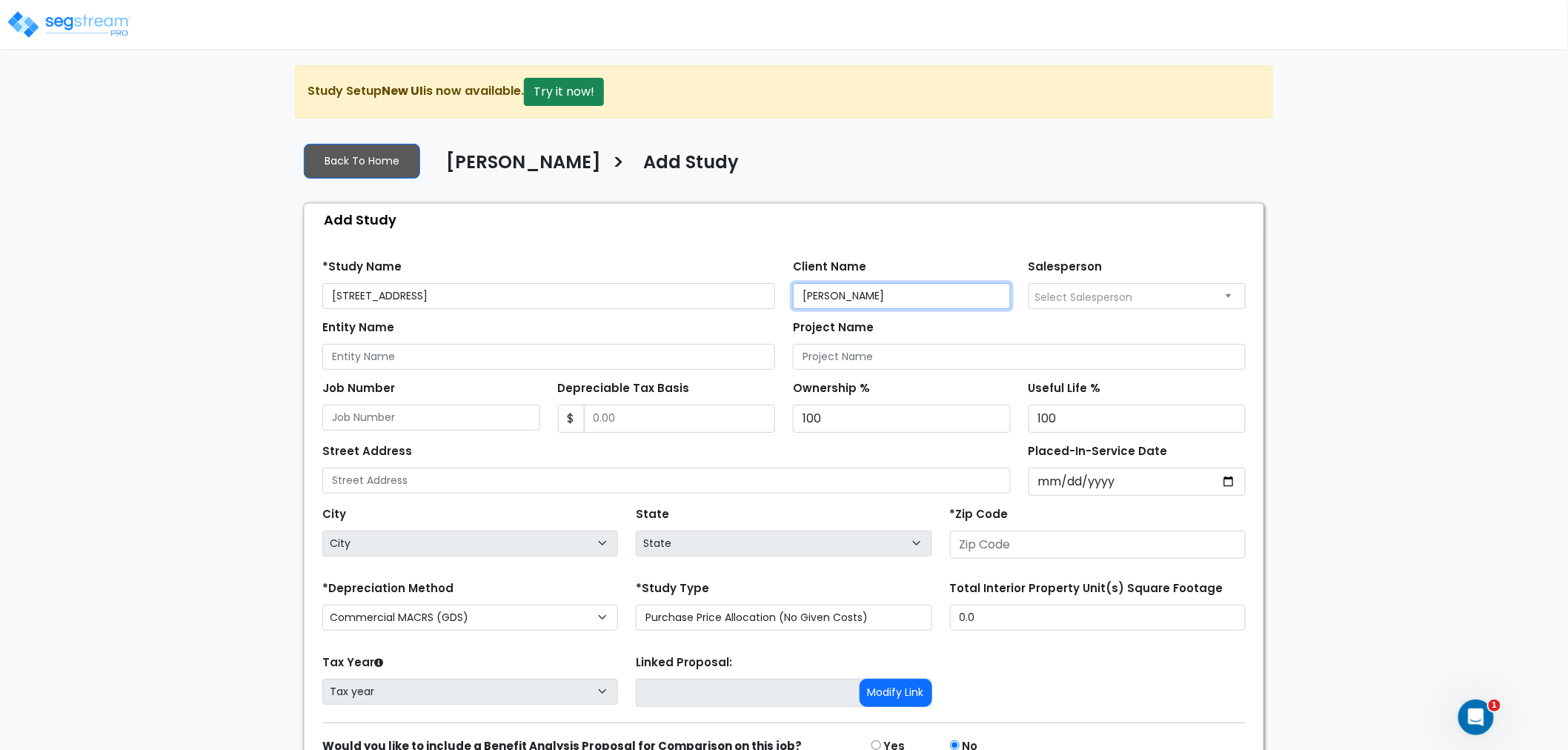
type input "[PERSON_NAME]"
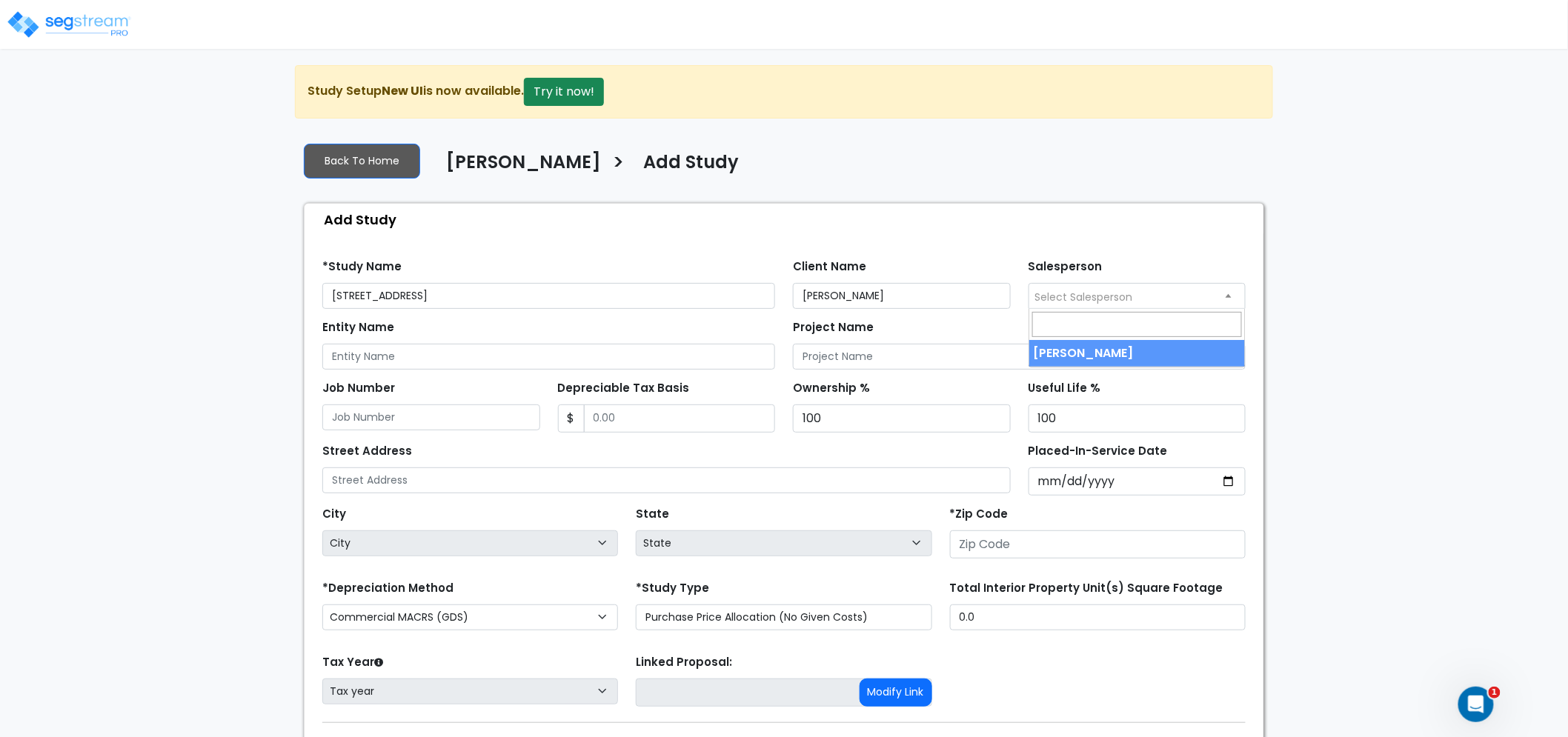
click at [1088, 292] on span "Select Salesperson" at bounding box center [1084, 297] width 98 height 15
select select "157"
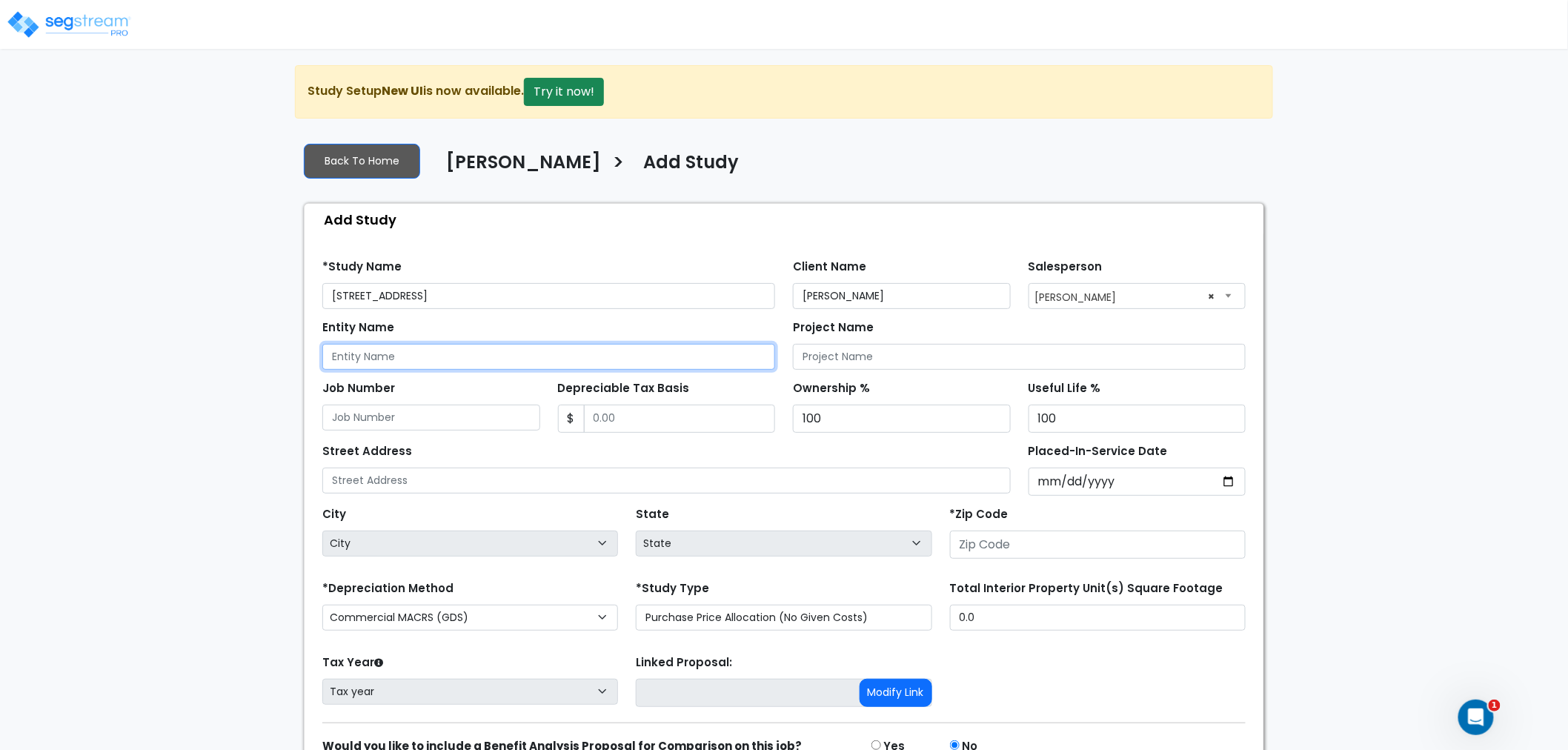
click at [406, 360] on input "Entity Name" at bounding box center [548, 357] width 453 height 26
paste input "Alpha Tax Solutions LLC"
type input "Alpha Tax Solutions LLC"
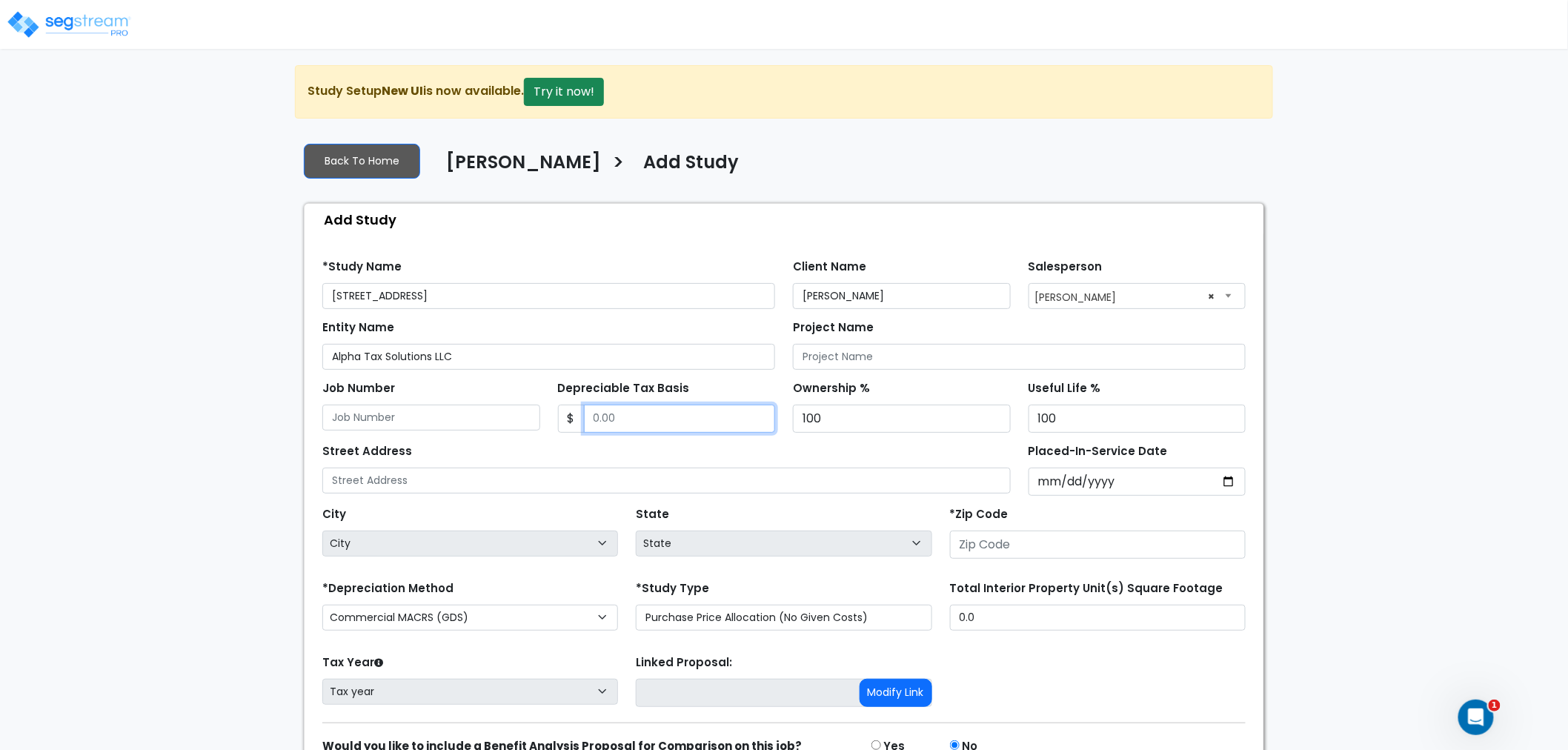
drag, startPoint x: 653, startPoint y: 420, endPoint x: 479, endPoint y: 415, distance: 174.1
click at [475, 415] on div "Job Number Depreciable Tax Basis $ Ownership % 100 100" at bounding box center [784, 402] width 941 height 63
paste input "text"
click at [611, 420] on input "Depreciable Tax Basis" at bounding box center [680, 419] width 192 height 28
paste input "text"
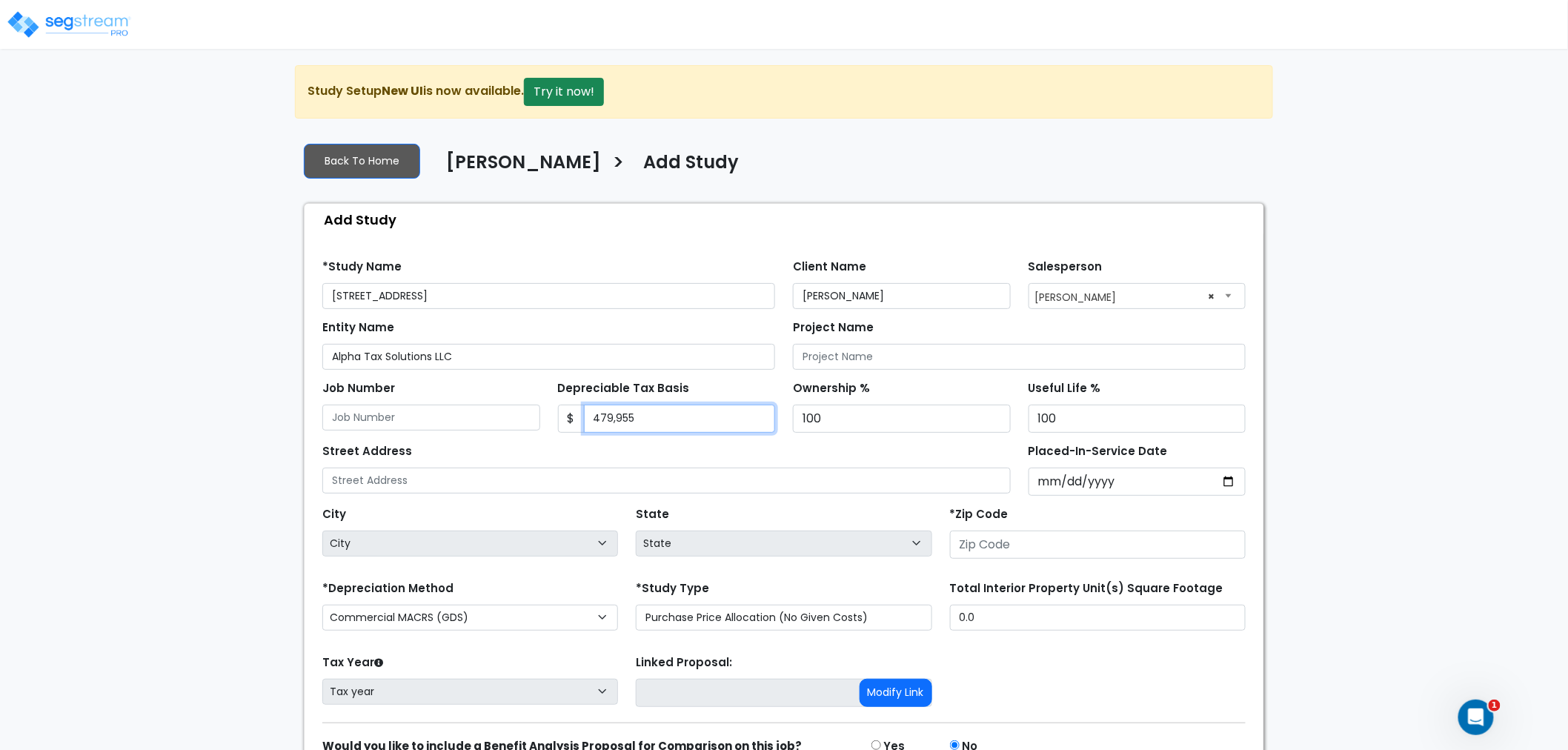
type input "479,955"
click at [1058, 479] on input "Placed-In-Service Date" at bounding box center [1137, 481] width 218 height 28
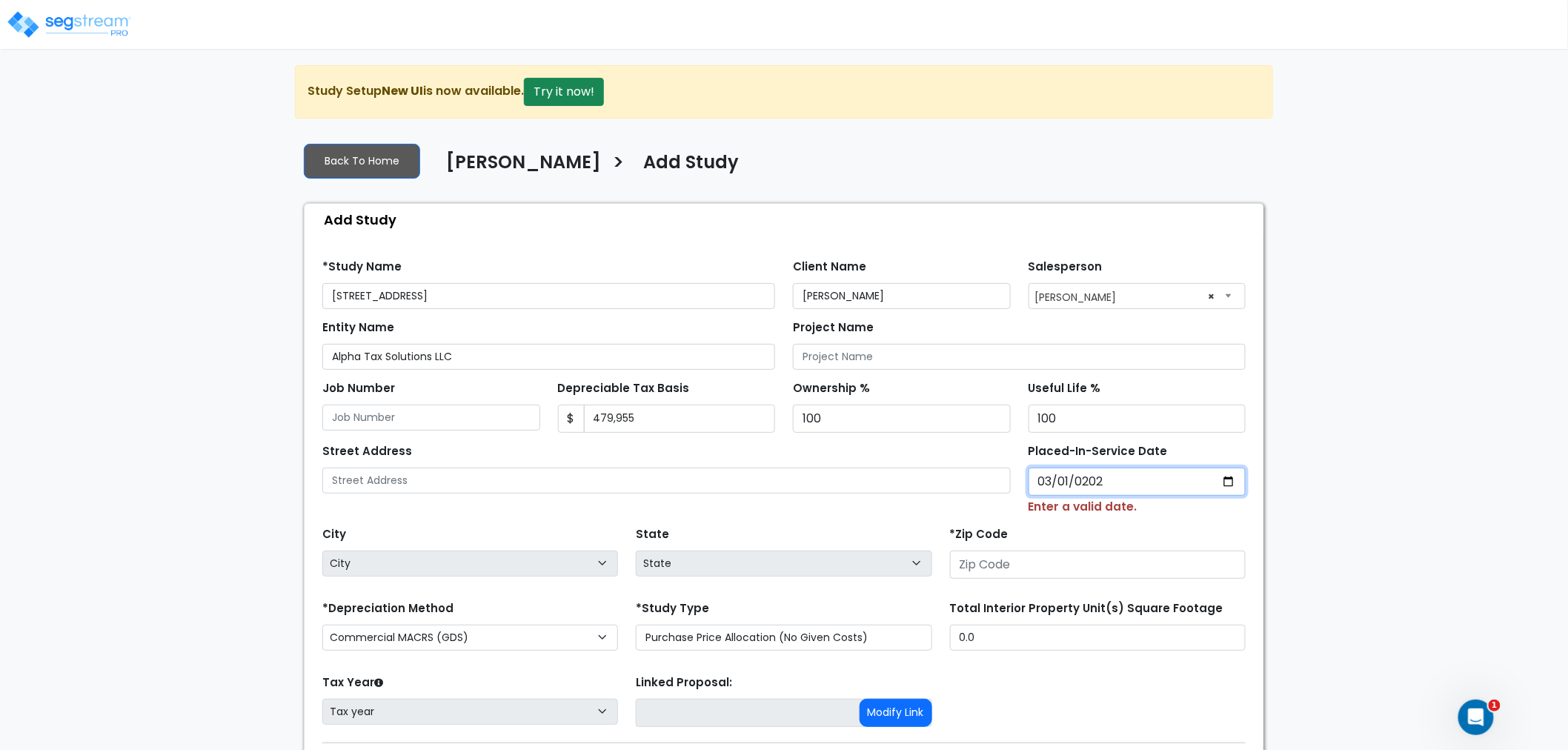
type input "[DATE]"
select select "2020"
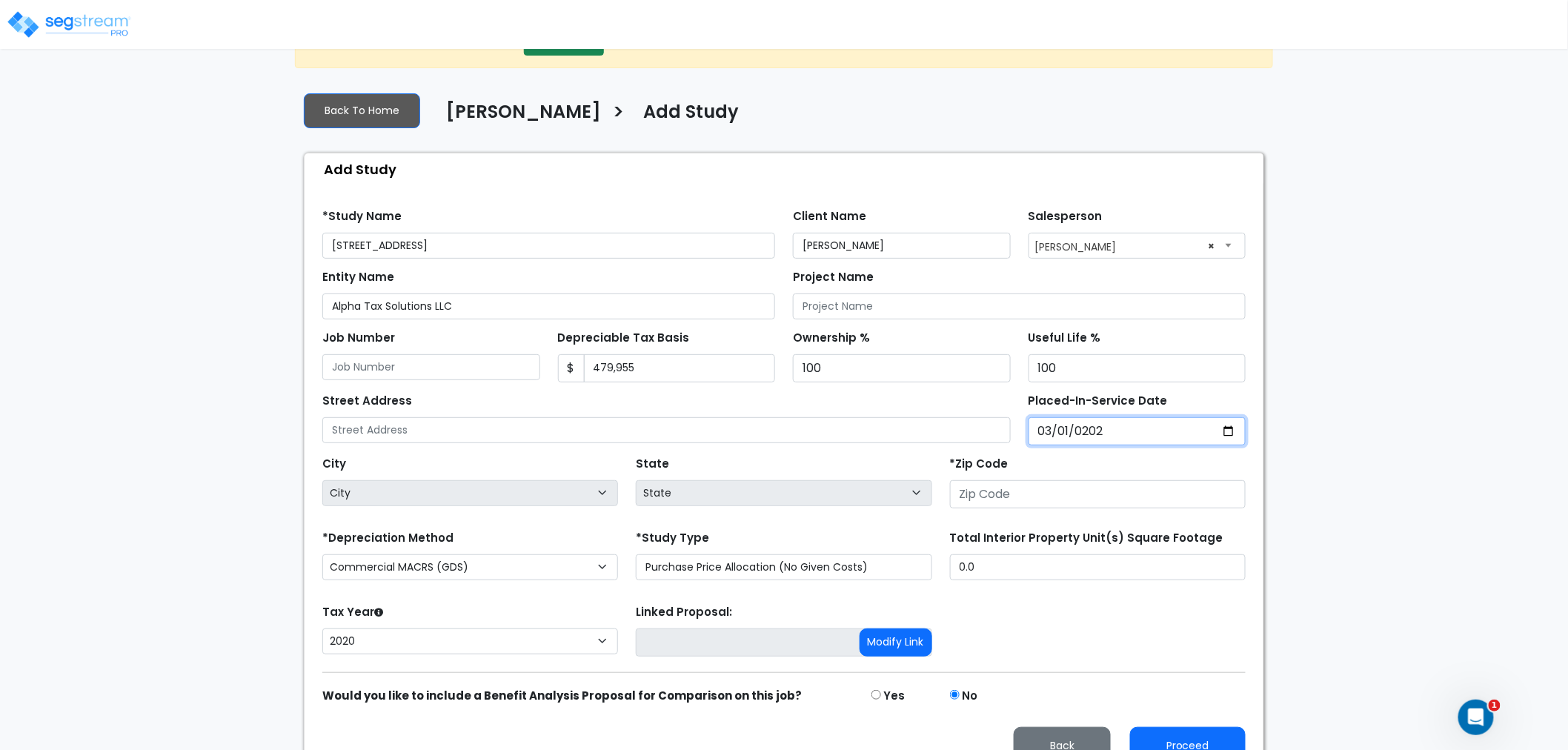
scroll to position [79, 0]
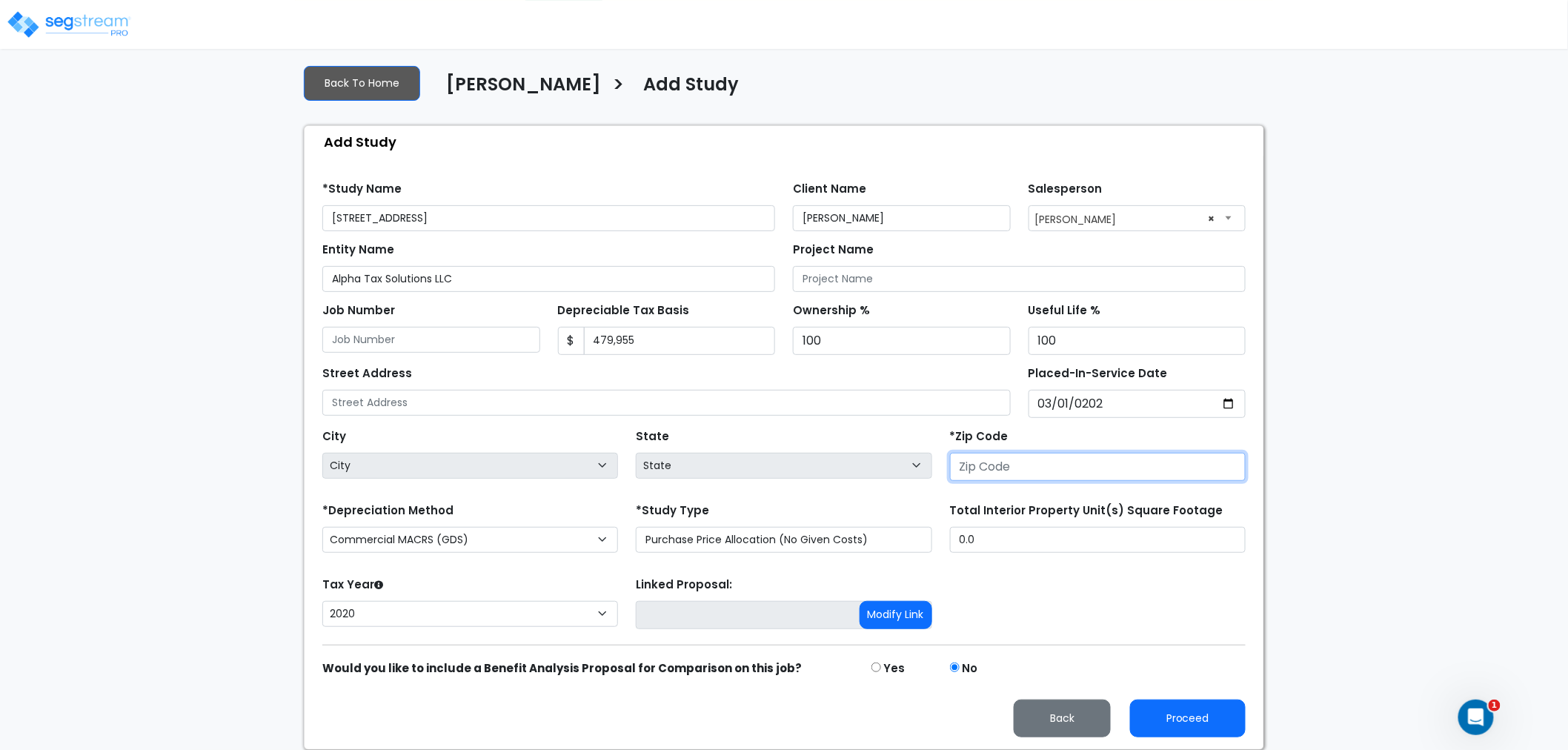
click at [987, 469] on input "number" at bounding box center [1097, 467] width 296 height 28
type input "7"
select select "LA"
type input "79424"
select select "[GEOGRAPHIC_DATA]"
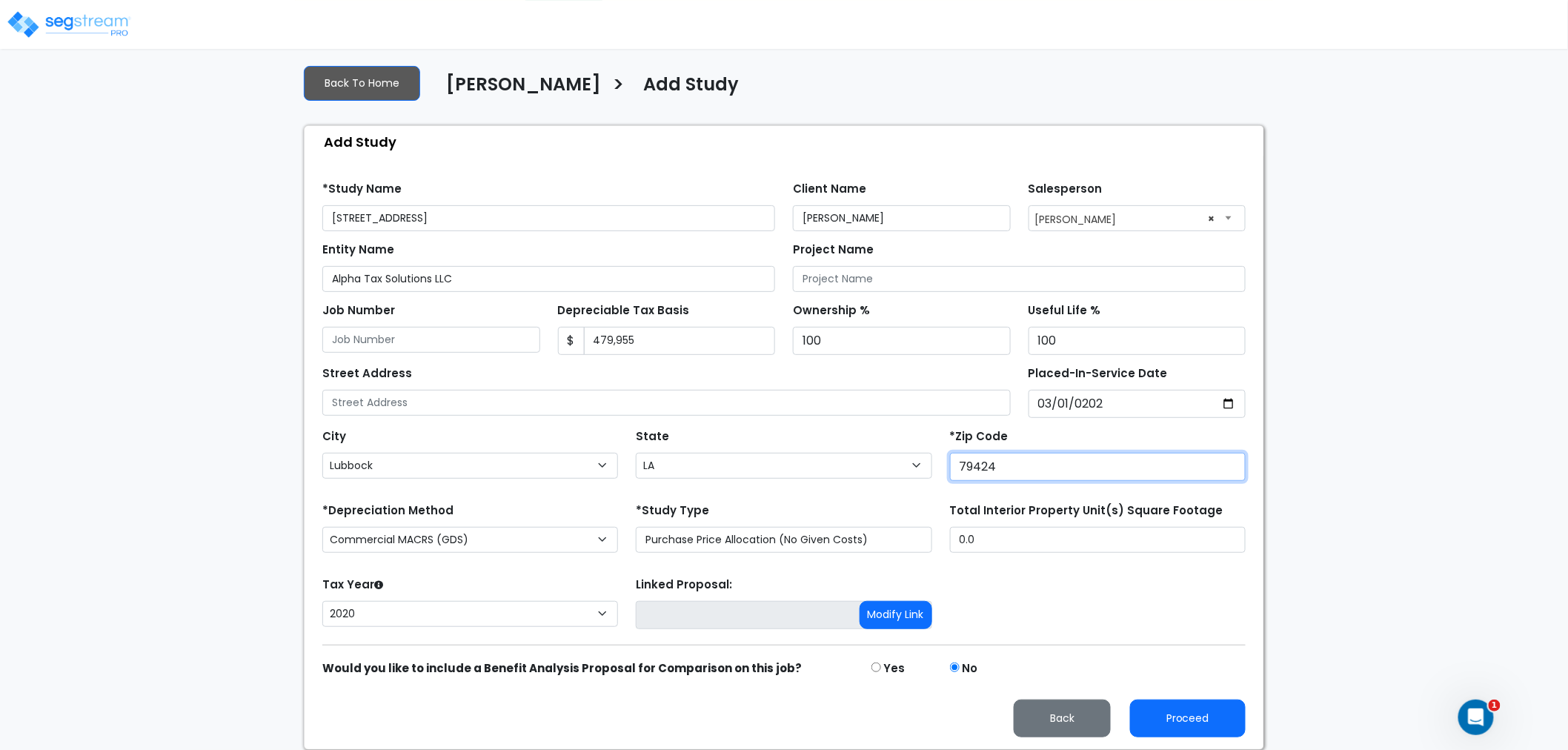
type input "79424"
click at [1012, 573] on div "Tax Year Please Enter The Placed In Service Date First. 2026 2025 2024 2023 202…" at bounding box center [784, 603] width 941 height 59
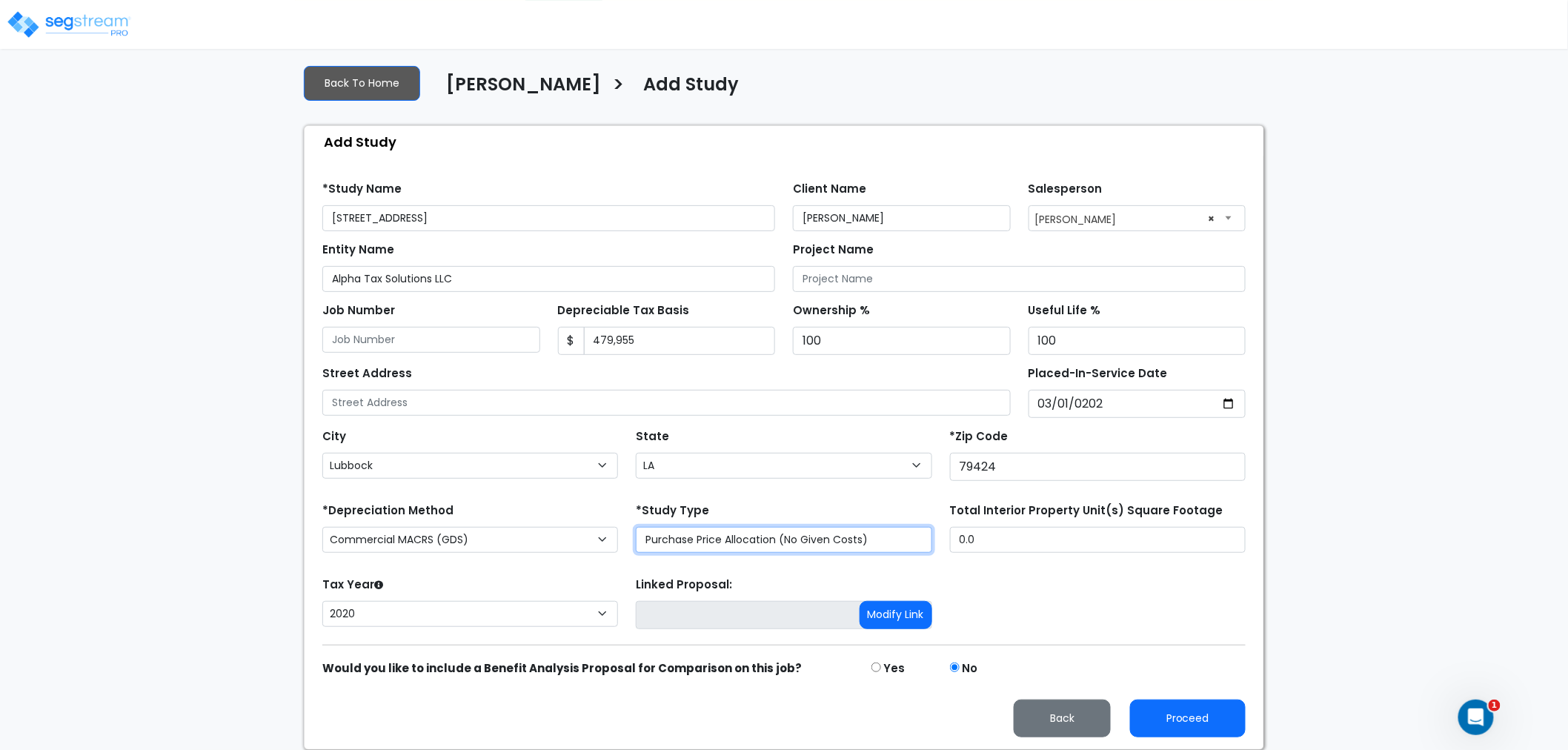
click at [803, 537] on select "Purchase Price Allocation (No Given Costs) New Construction / Reno / TI's (Give…" at bounding box center [783, 540] width 296 height 26
select select "NEW"
click at [636, 527] on select "Purchase Price Allocation (No Given Costs) New Construction / Reno / TI's (Give…" at bounding box center [783, 540] width 296 height 26
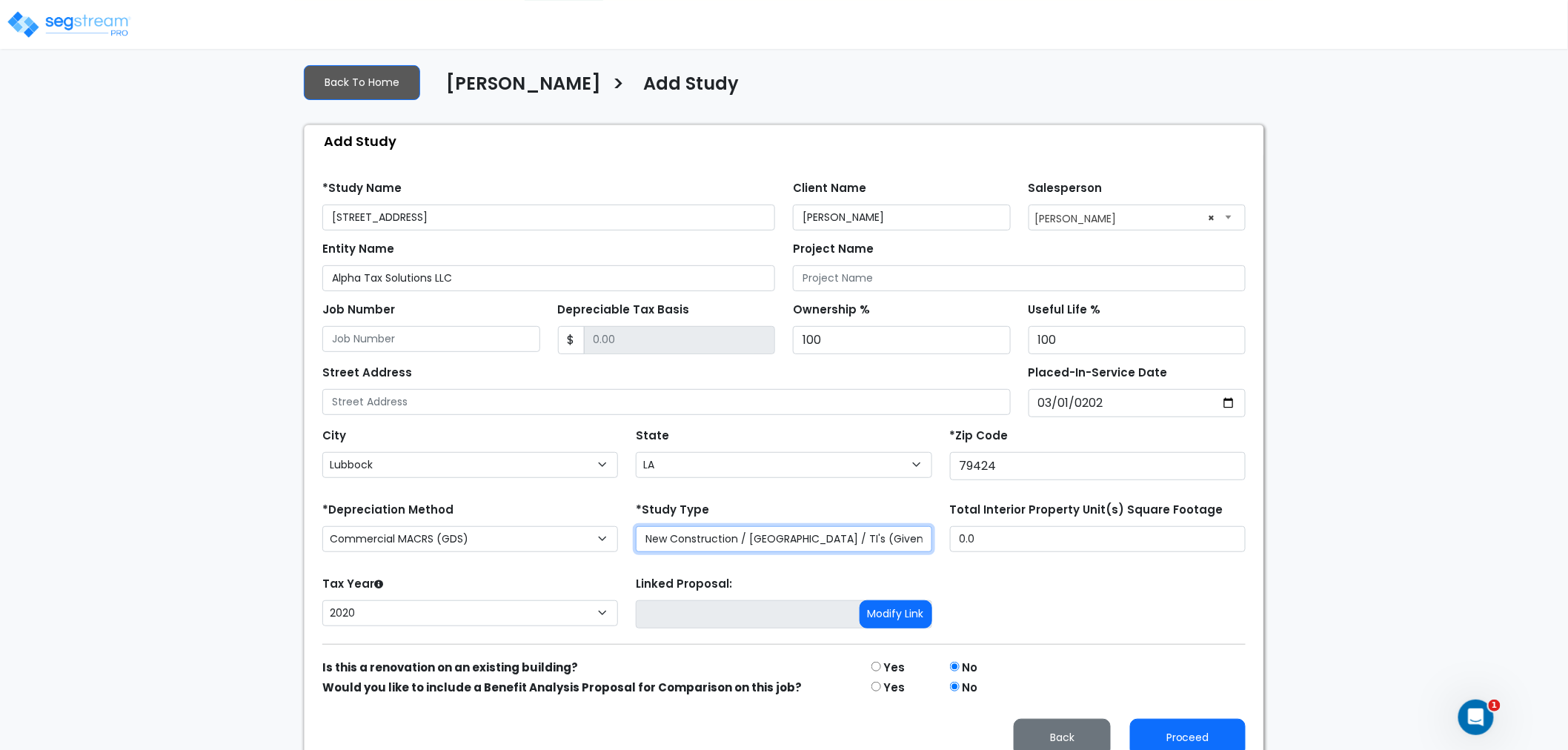
scroll to position [99, 0]
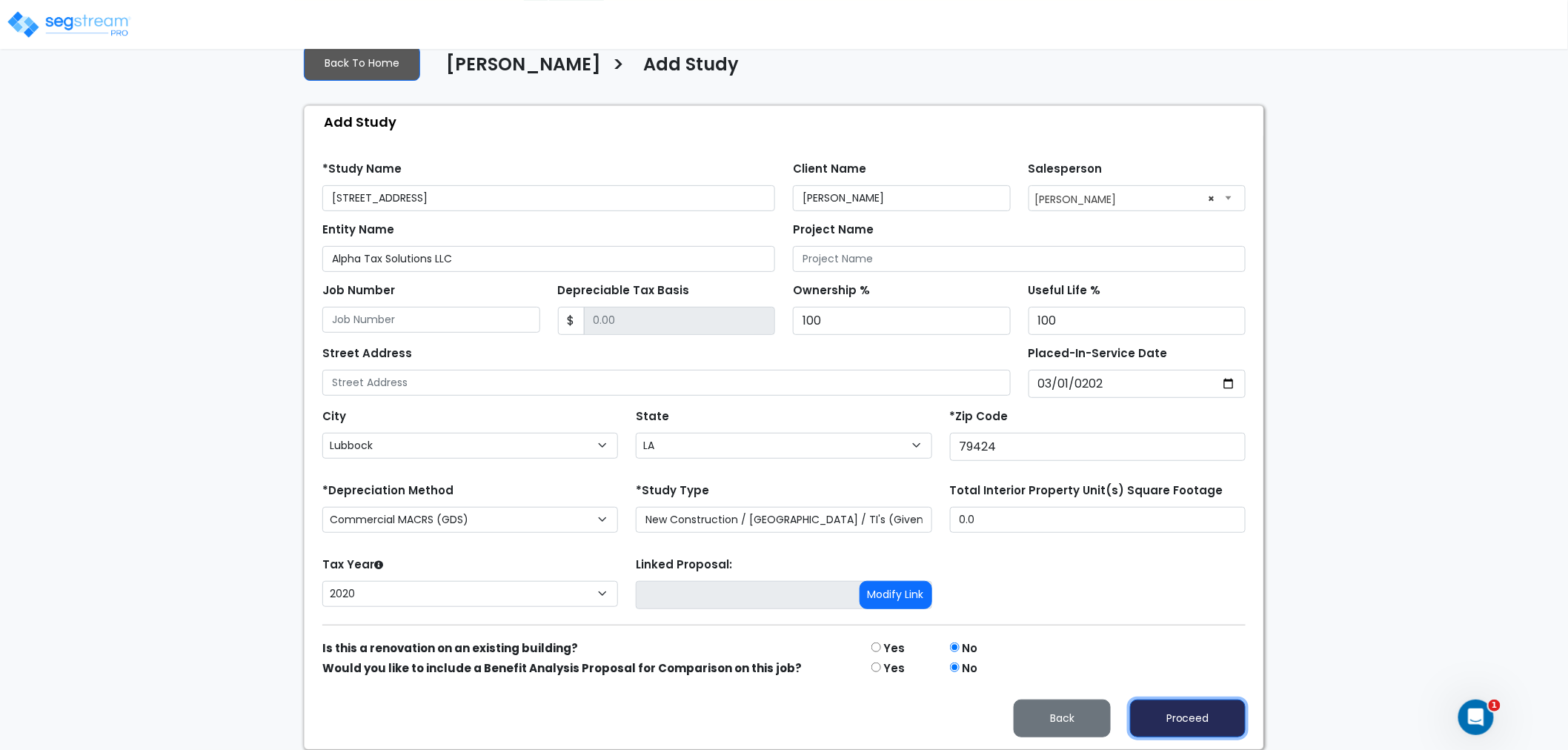
click at [1183, 711] on button "Proceed" at bounding box center [1187, 718] width 116 height 38
